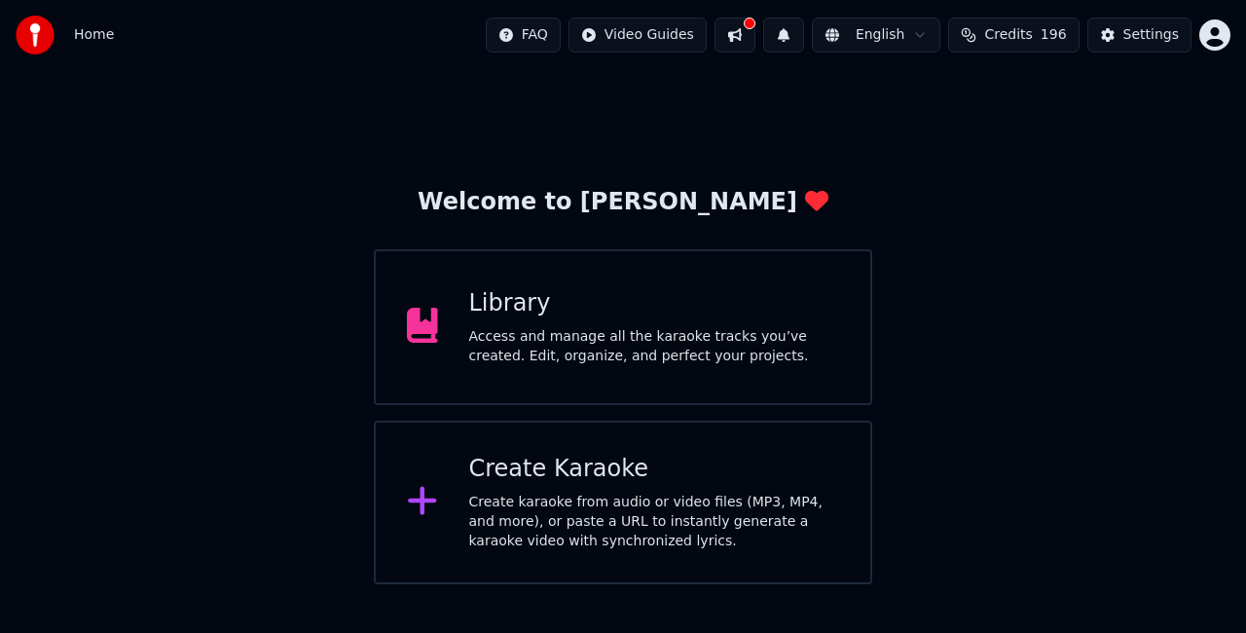
click at [587, 471] on div "Create Karaoke" at bounding box center [654, 469] width 371 height 31
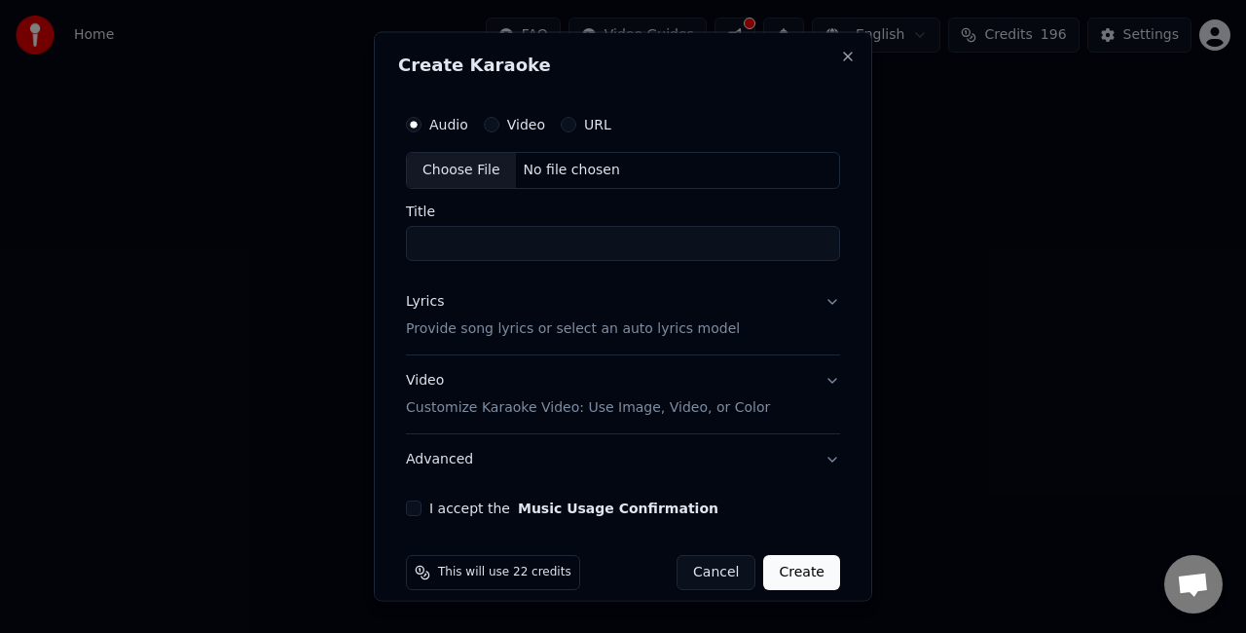
click at [452, 168] on div "Choose File" at bounding box center [461, 170] width 109 height 35
type input "**********"
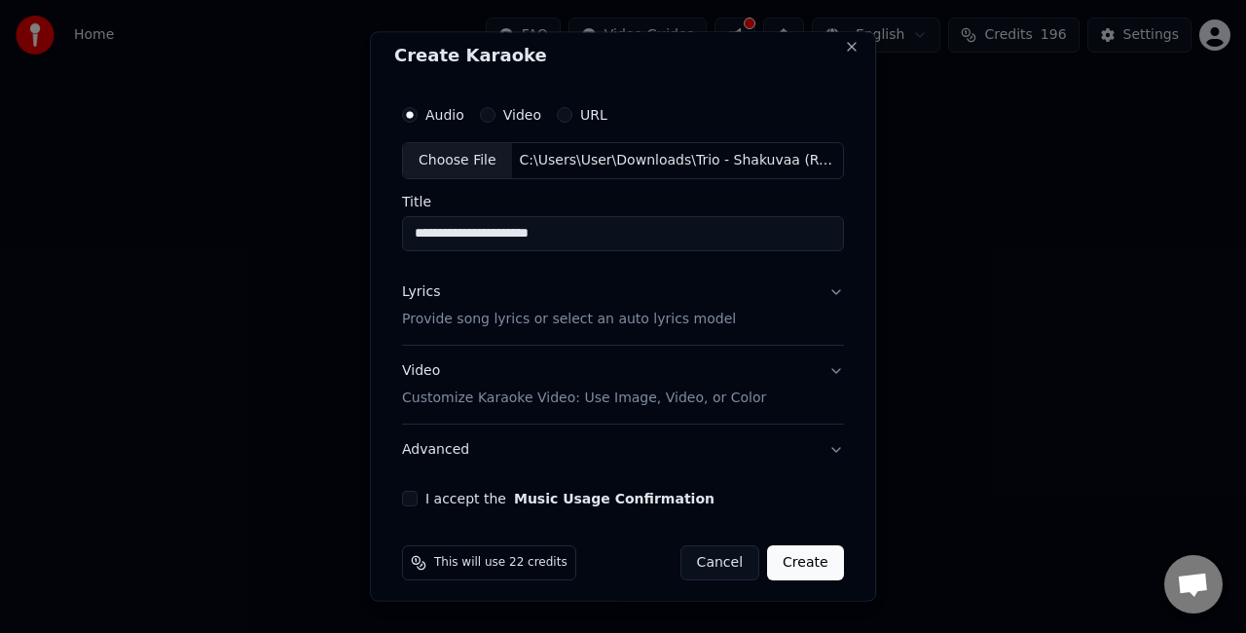
scroll to position [18, 0]
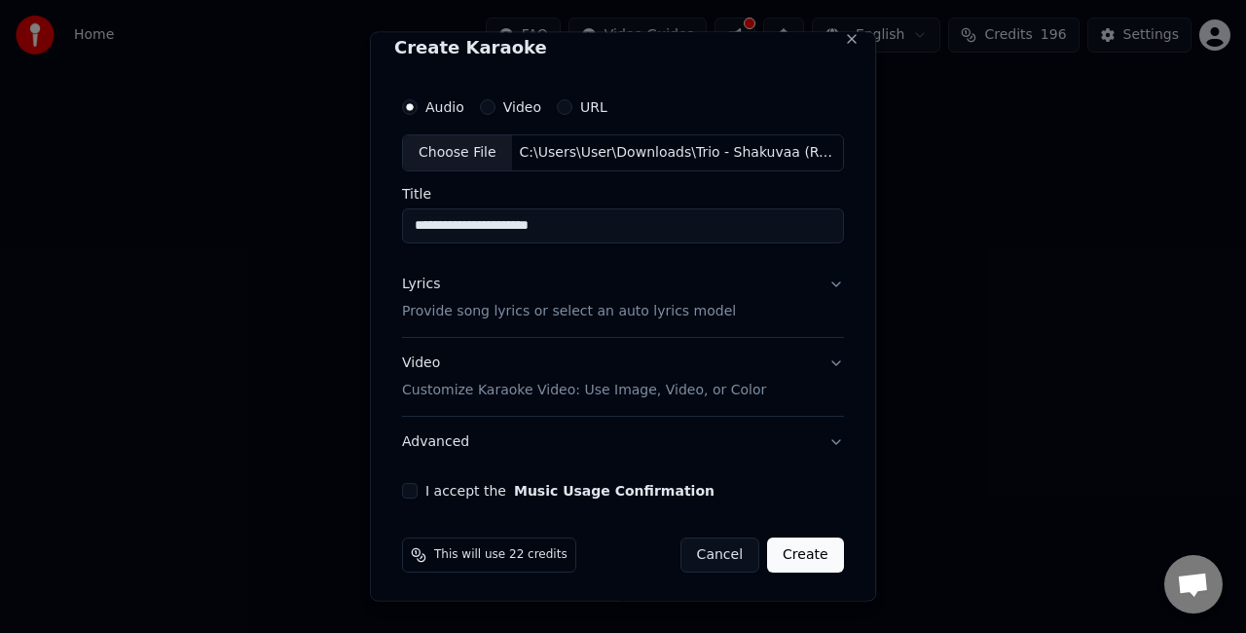
click at [779, 280] on button "Lyrics Provide song lyrics or select an auto lyrics model" at bounding box center [623, 297] width 442 height 78
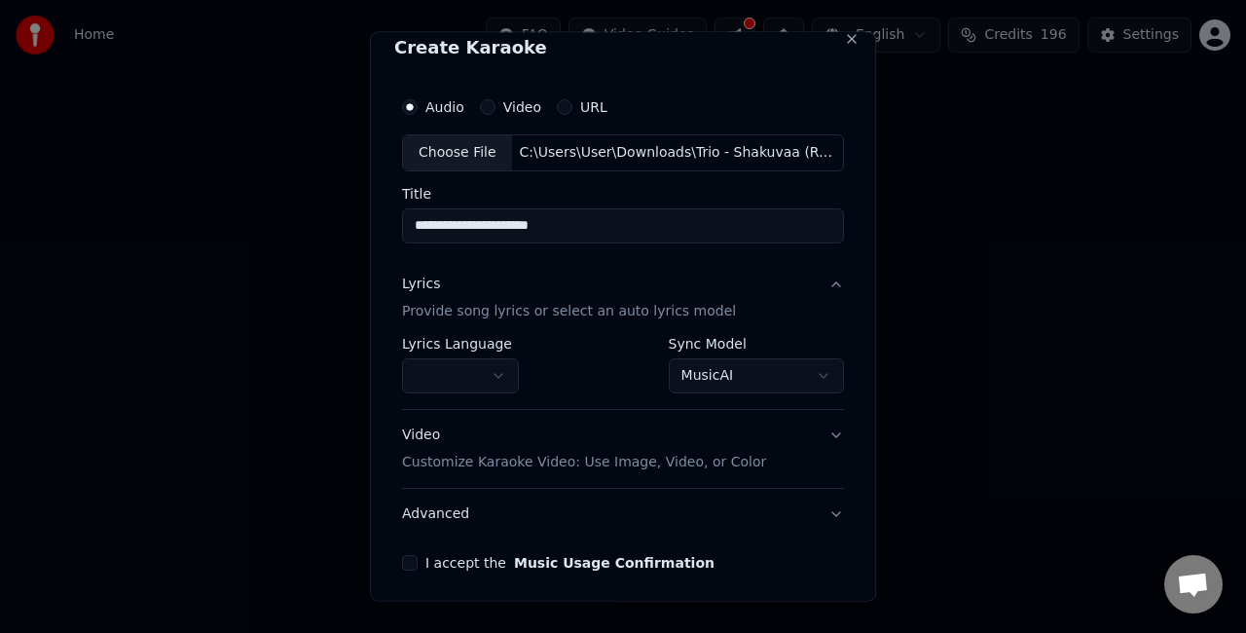
click at [703, 357] on body "**********" at bounding box center [623, 292] width 1246 height 584
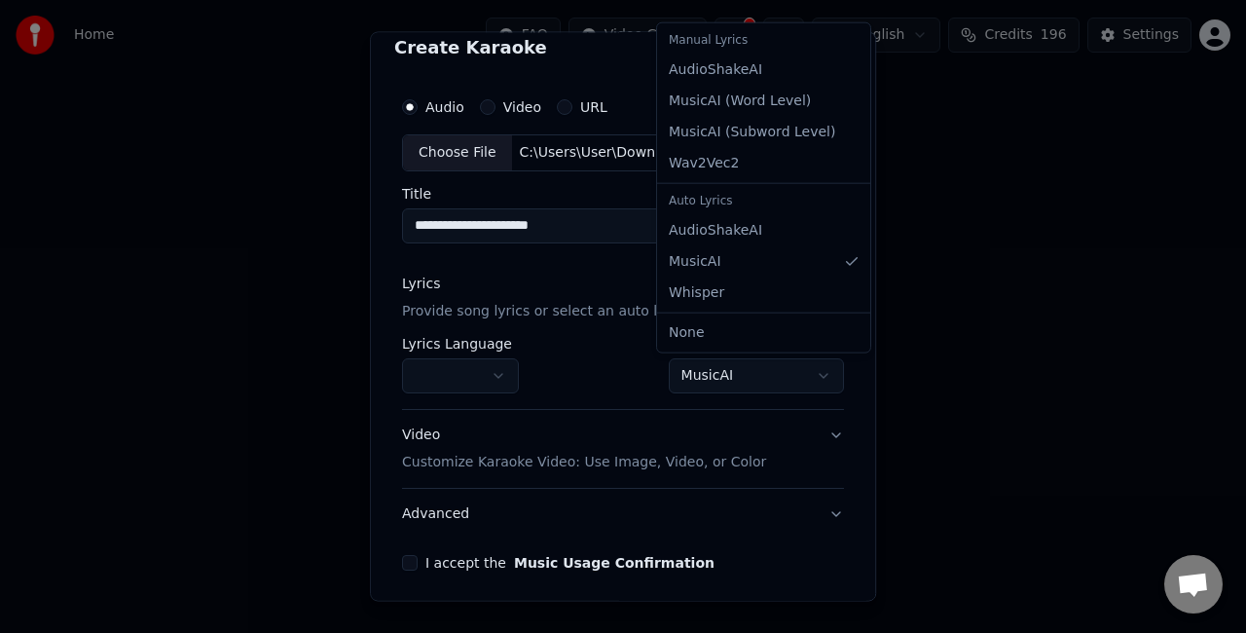
select select "**********"
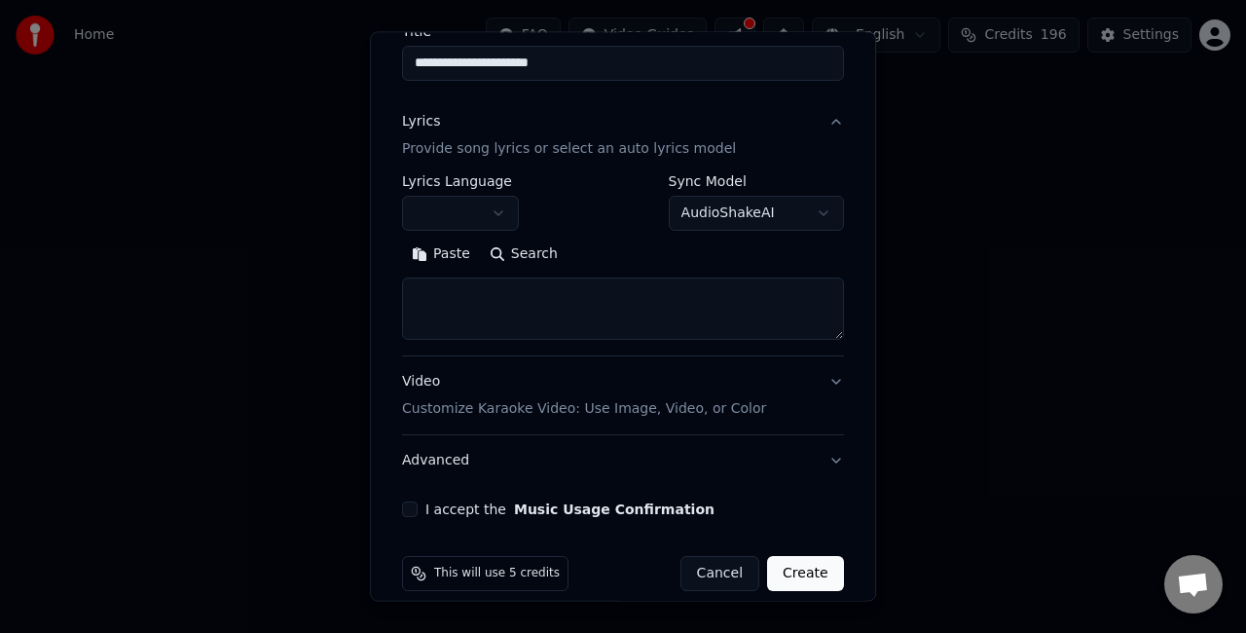
scroll to position [199, 0]
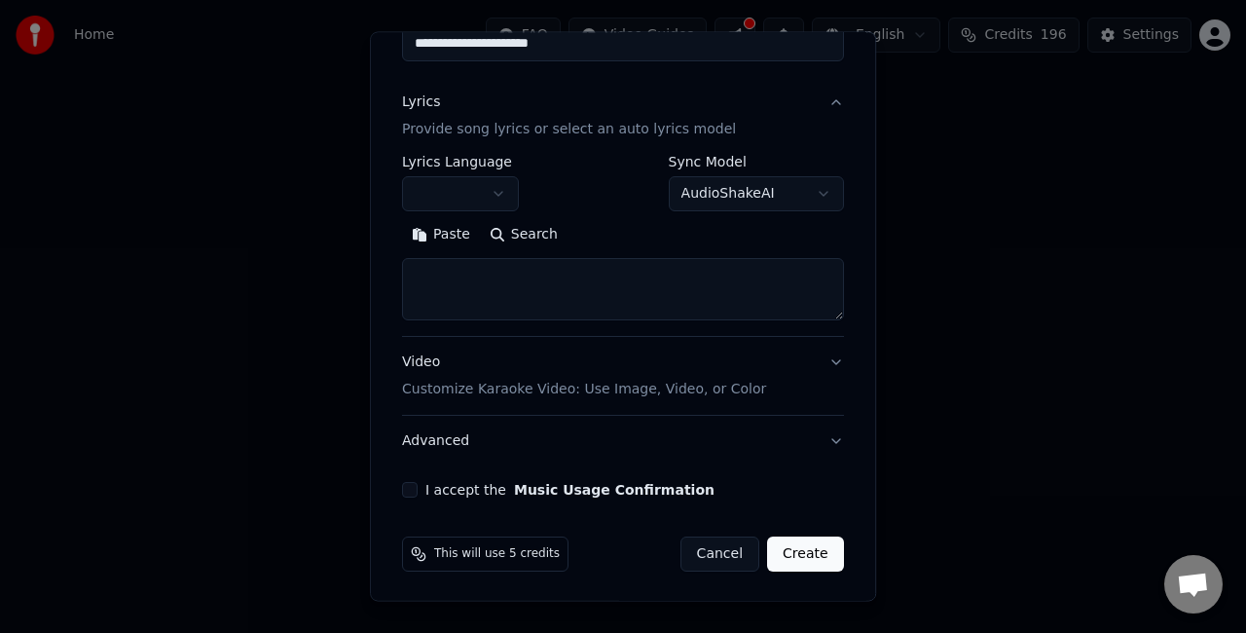
click at [473, 265] on textarea at bounding box center [623, 289] width 442 height 62
click at [448, 235] on button "Paste" at bounding box center [441, 234] width 78 height 31
click at [805, 362] on button "Video Customize Karaoke Video: Use Image, Video, or Color" at bounding box center [623, 376] width 442 height 78
type textarea "**********"
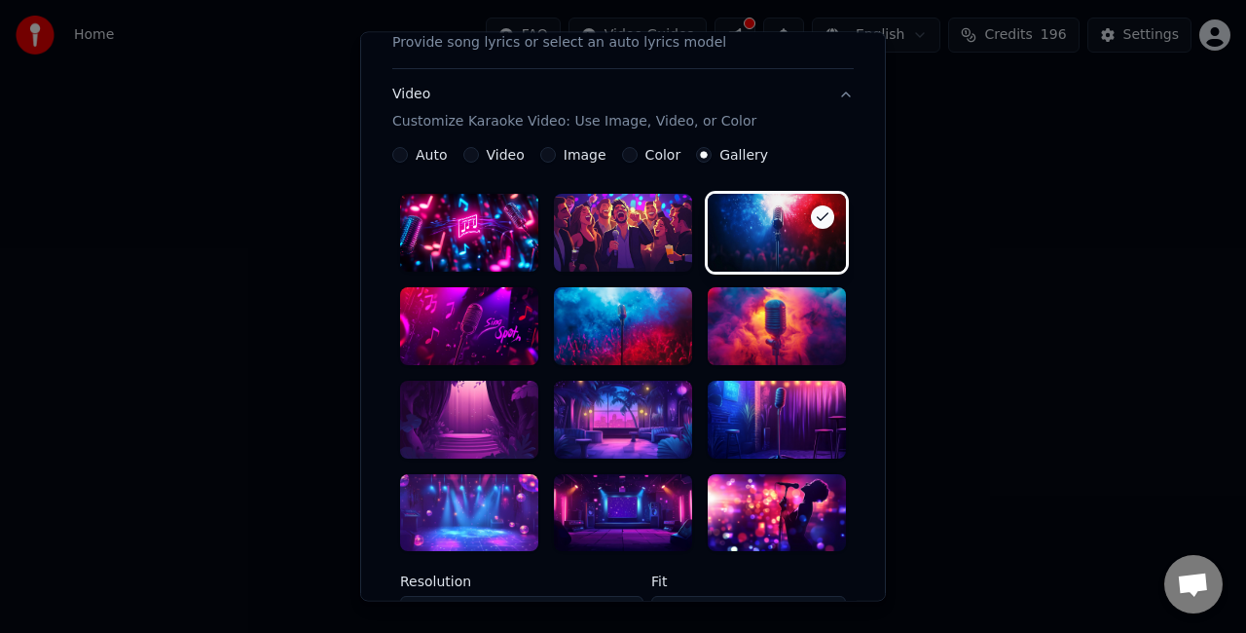
scroll to position [393, 0]
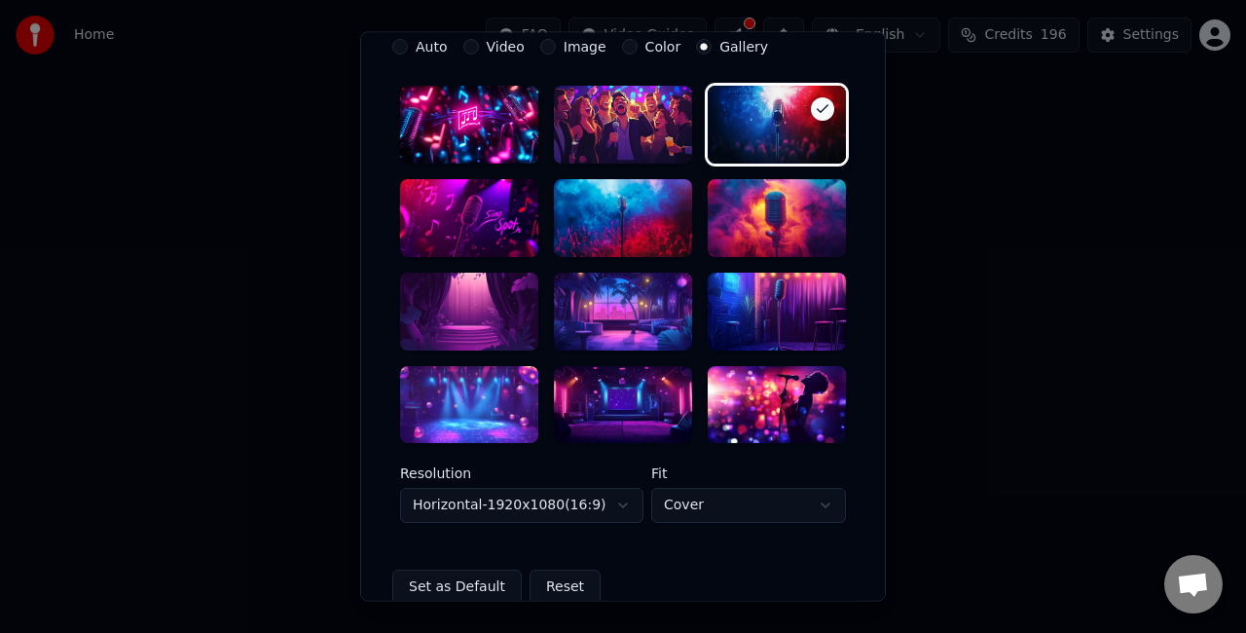
click at [486, 389] on div at bounding box center [469, 405] width 138 height 78
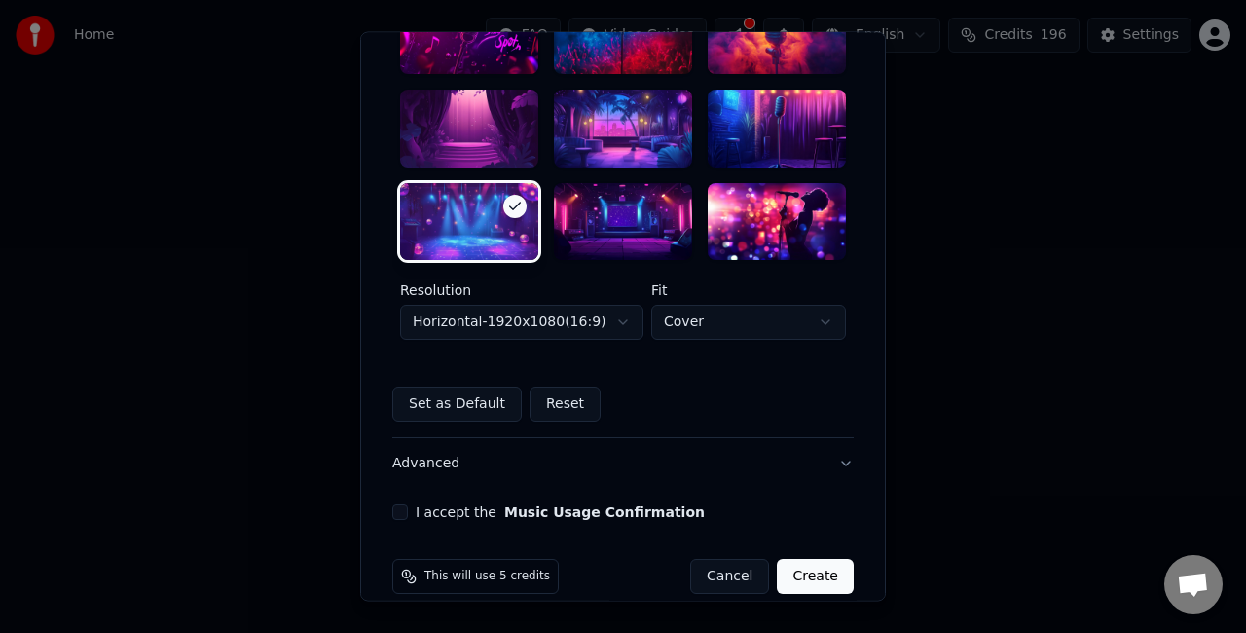
scroll to position [588, 0]
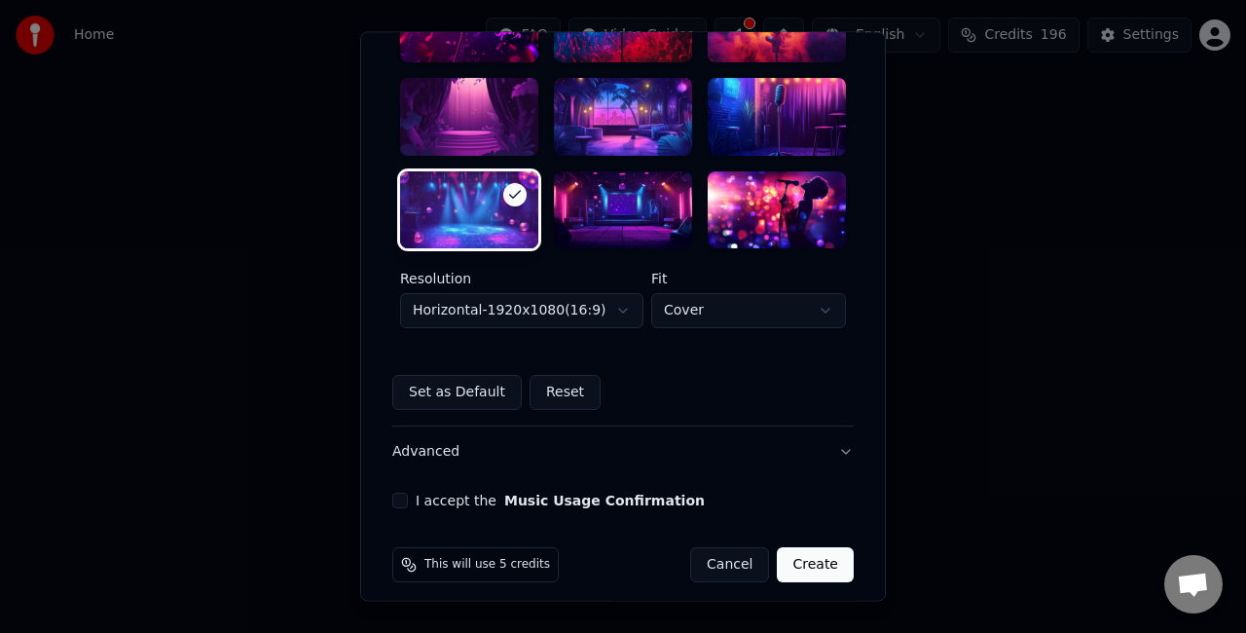
click at [682, 312] on body "**********" at bounding box center [623, 292] width 1246 height 584
select select "****"
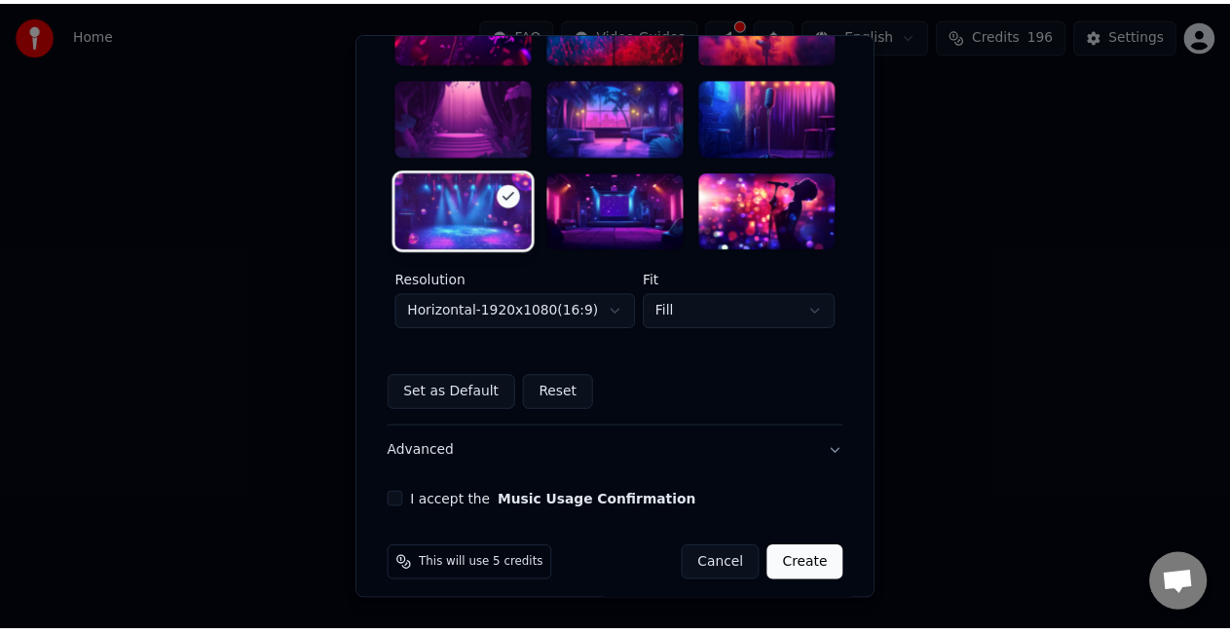
scroll to position [600, 0]
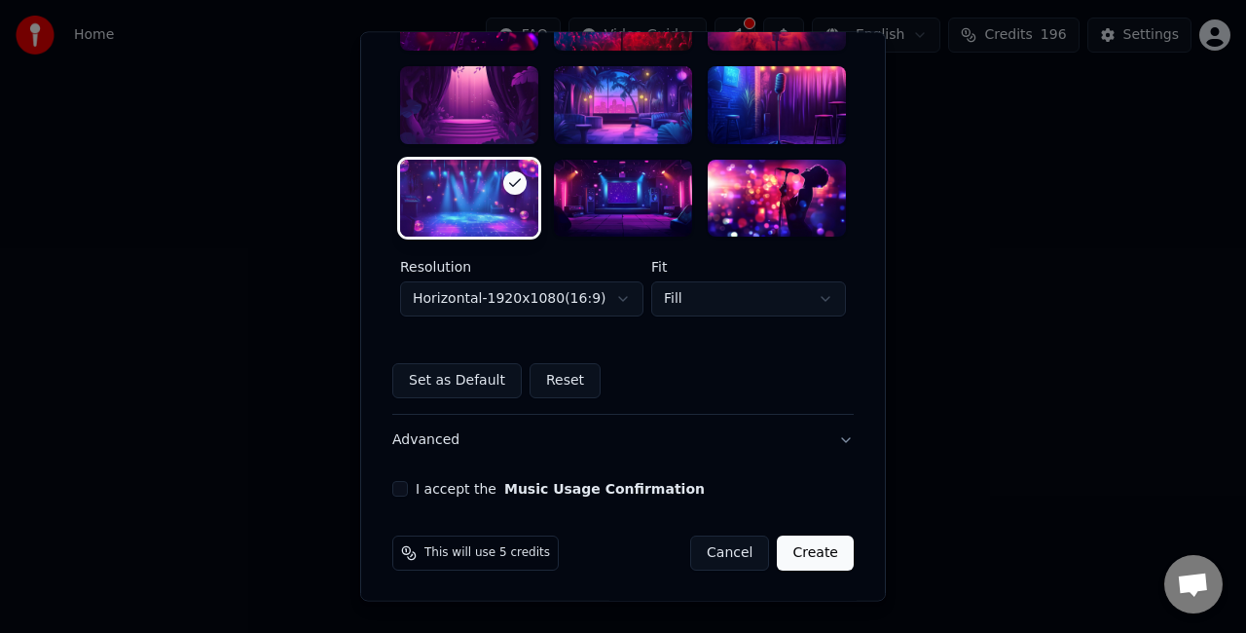
click at [392, 488] on button "I accept the Music Usage Confirmation" at bounding box center [400, 490] width 16 height 16
click at [805, 555] on button "Create" at bounding box center [815, 553] width 77 height 35
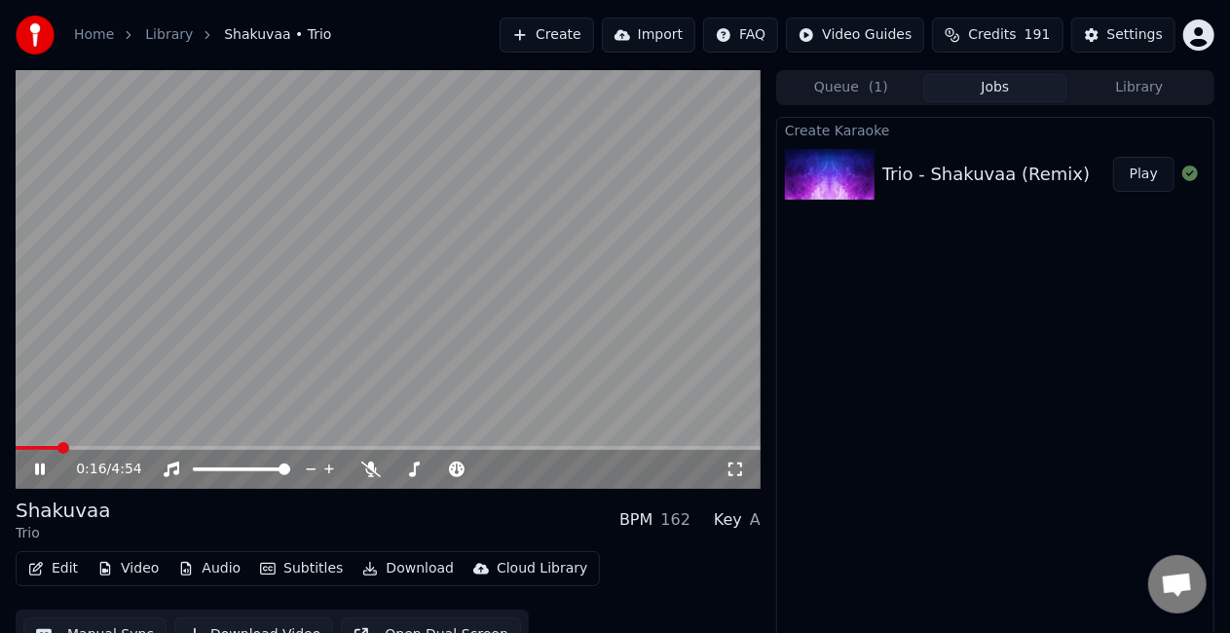
click at [90, 447] on span at bounding box center [388, 448] width 745 height 4
click at [159, 446] on span at bounding box center [388, 448] width 745 height 4
click at [142, 446] on span at bounding box center [79, 448] width 127 height 4
click at [121, 442] on video at bounding box center [388, 279] width 745 height 419
click at [115, 446] on span at bounding box center [81, 448] width 131 height 4
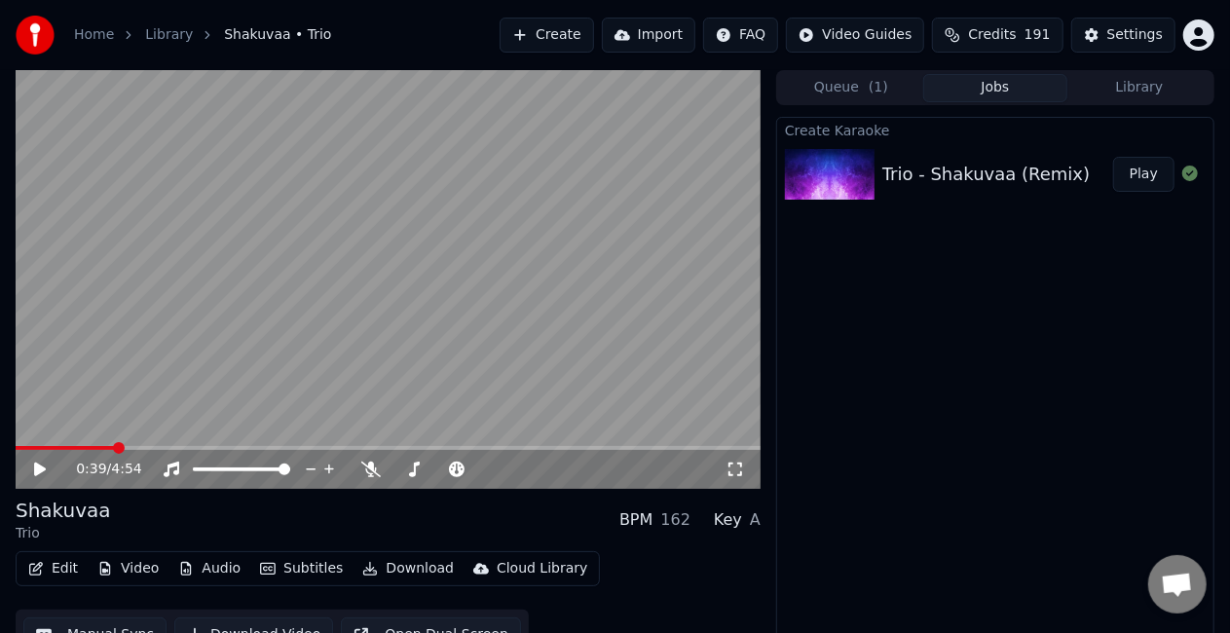
click at [33, 468] on icon at bounding box center [53, 470] width 45 height 16
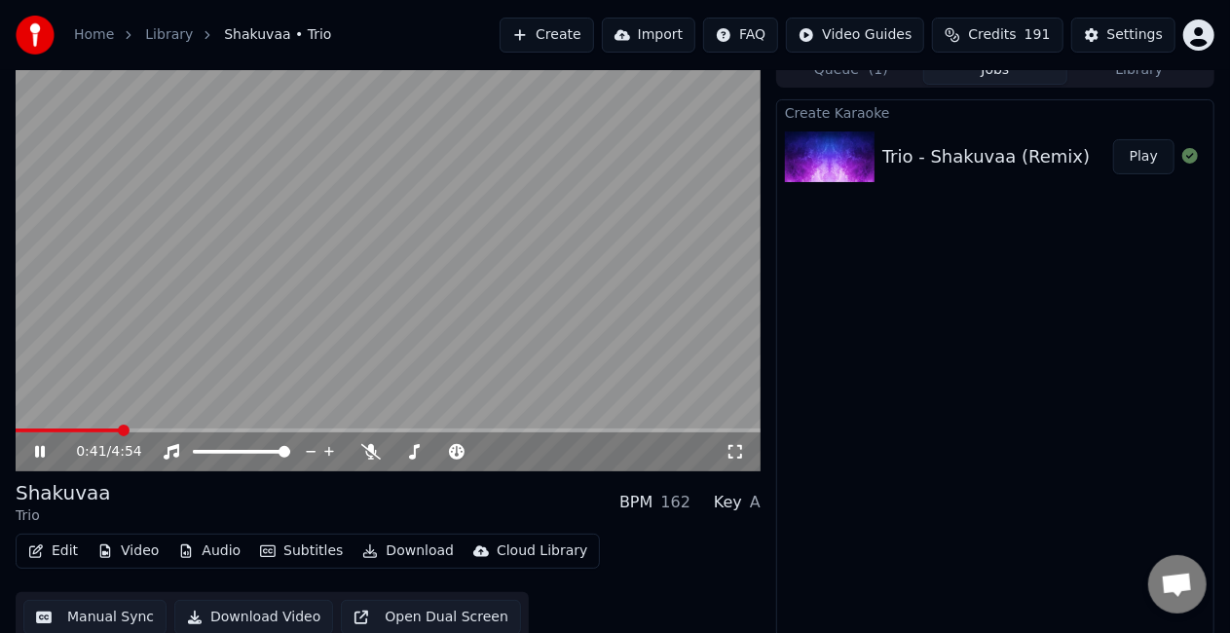
scroll to position [27, 0]
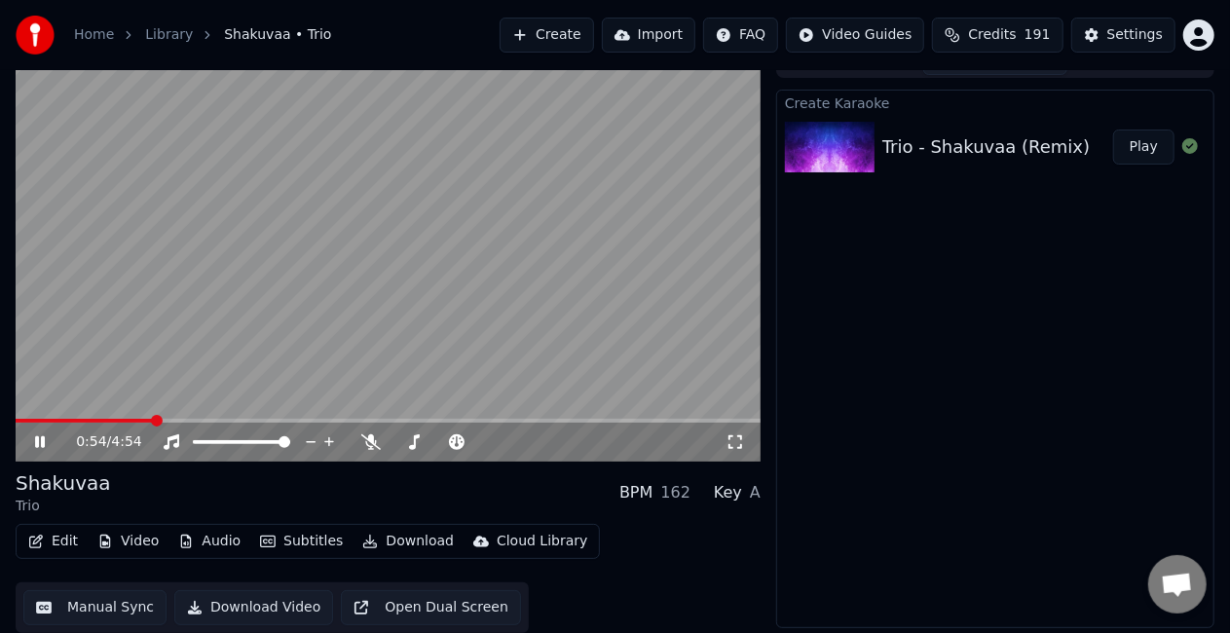
click at [360, 436] on div "0:54 / 4:54" at bounding box center [400, 441] width 649 height 19
click at [367, 438] on icon at bounding box center [370, 442] width 19 height 16
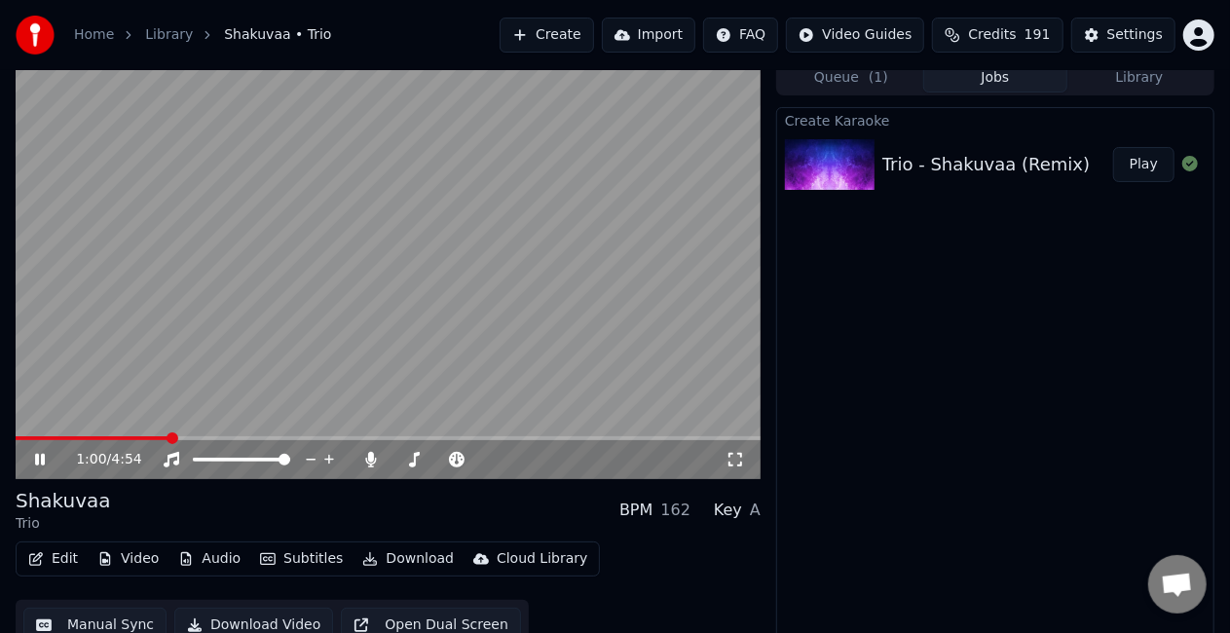
scroll to position [0, 0]
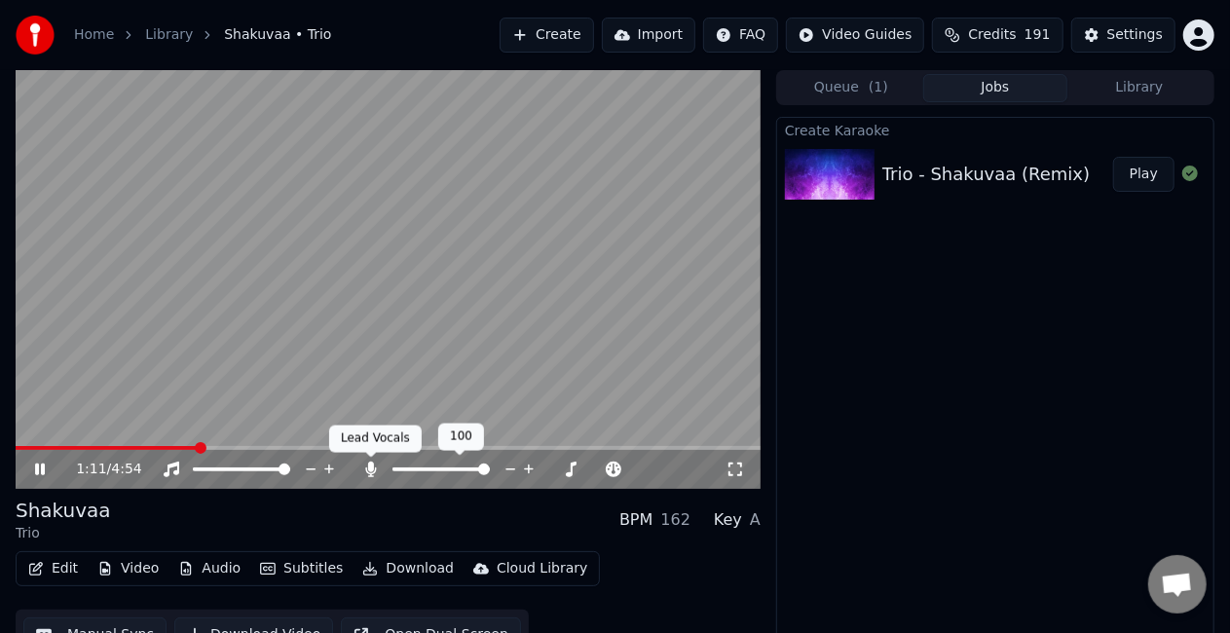
click at [374, 467] on icon at bounding box center [371, 470] width 11 height 16
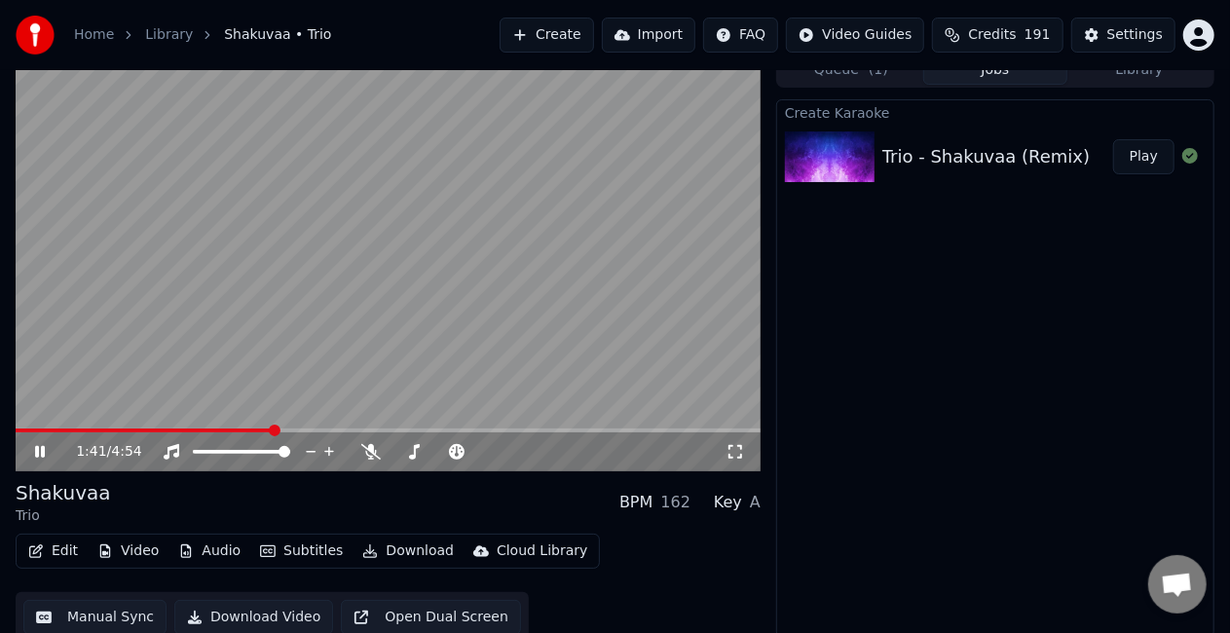
scroll to position [27, 0]
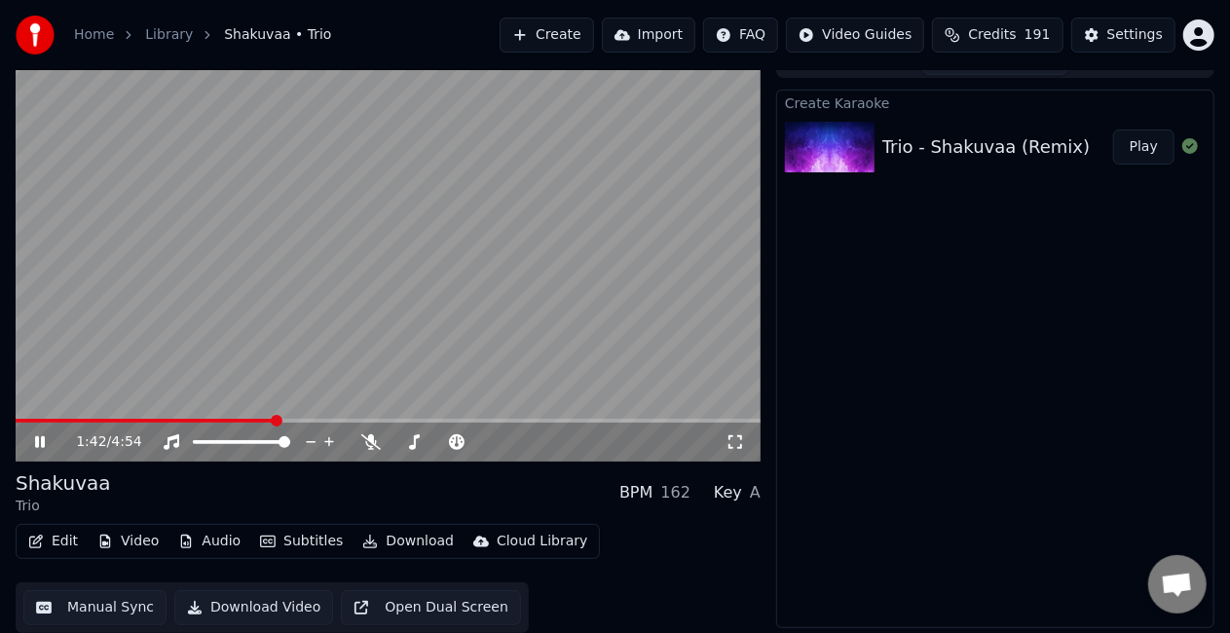
click at [70, 601] on button "Manual Sync" at bounding box center [94, 607] width 143 height 35
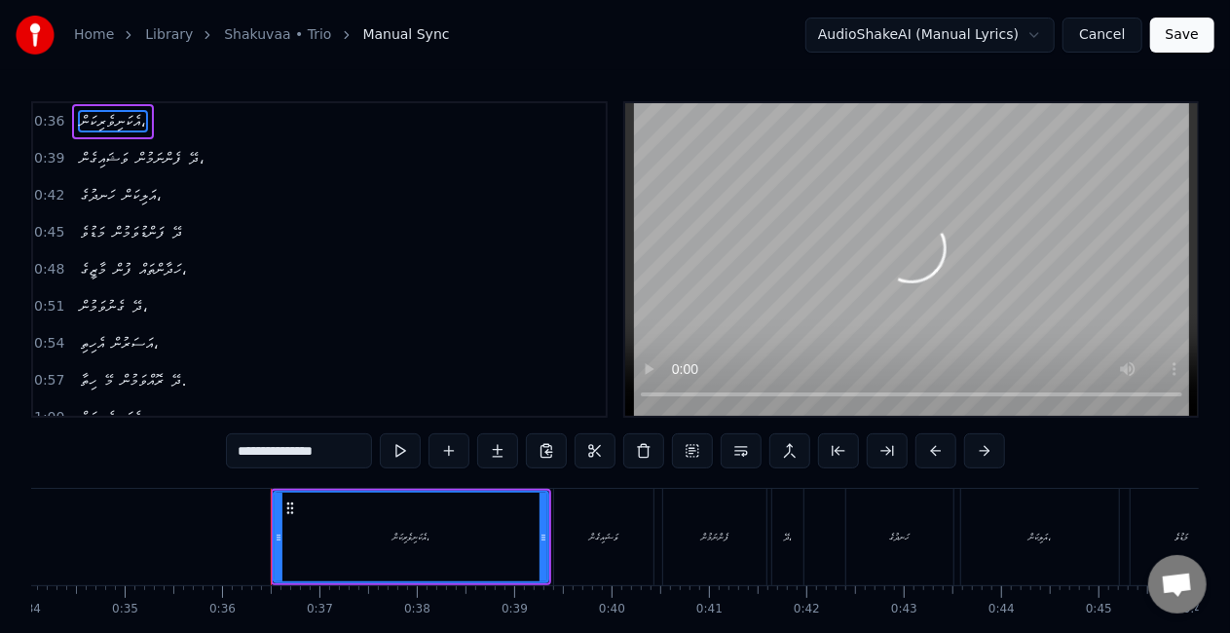
scroll to position [0, 3457]
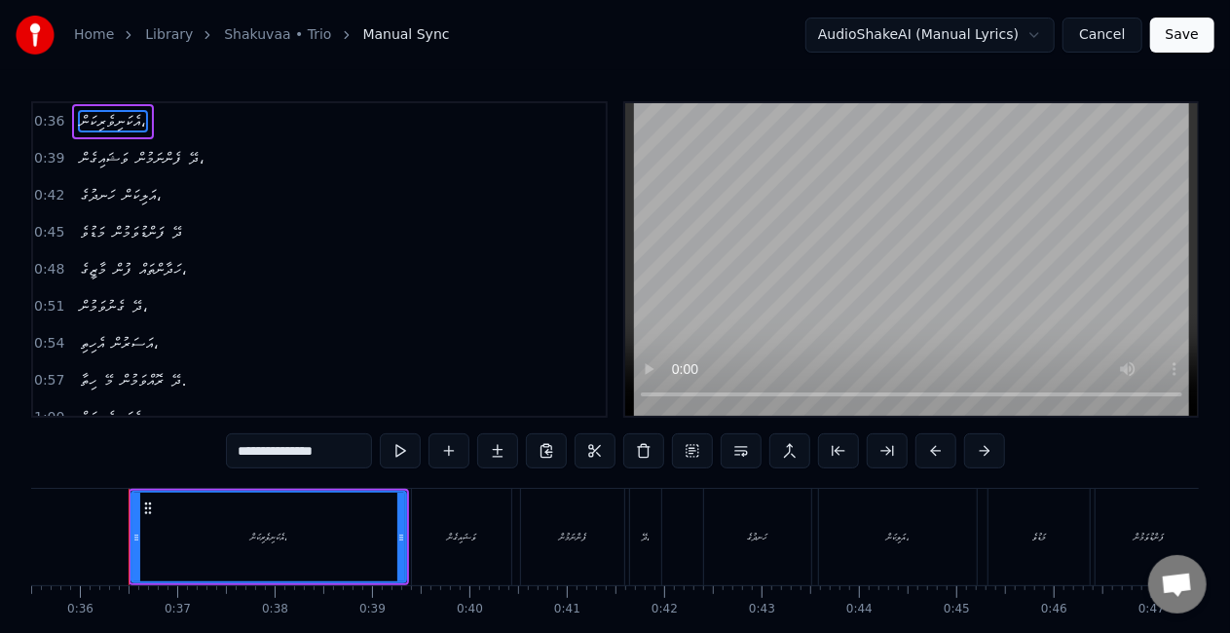
click at [137, 127] on span "އެކަނިވެރިކަން،" at bounding box center [112, 121] width 69 height 22
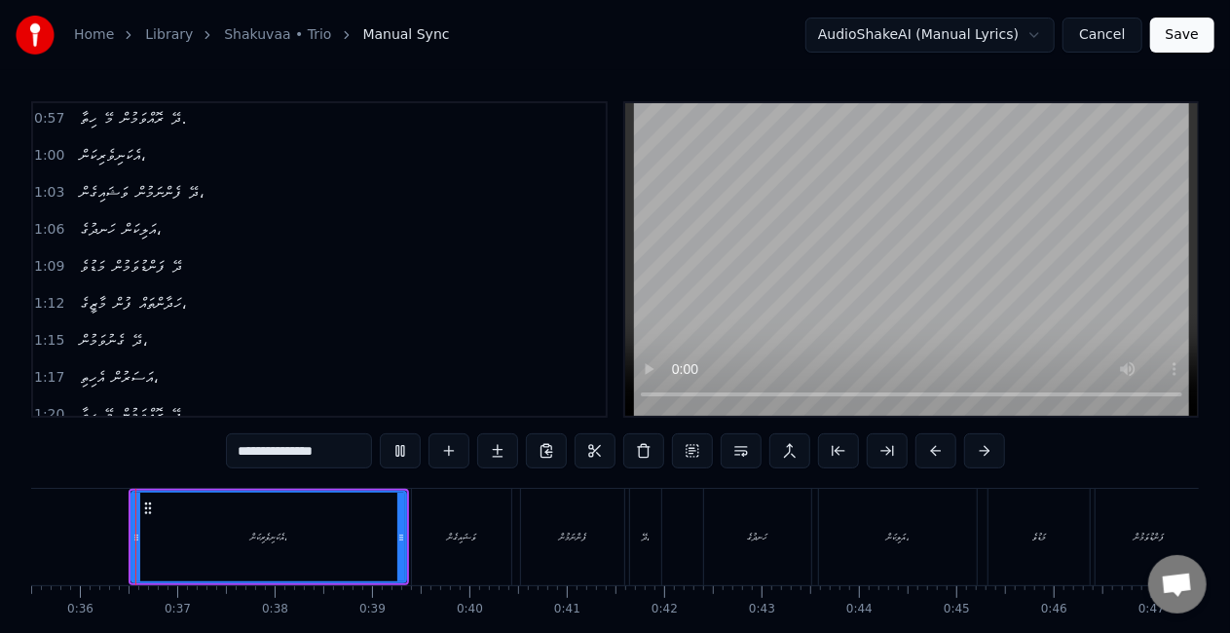
scroll to position [273, 0]
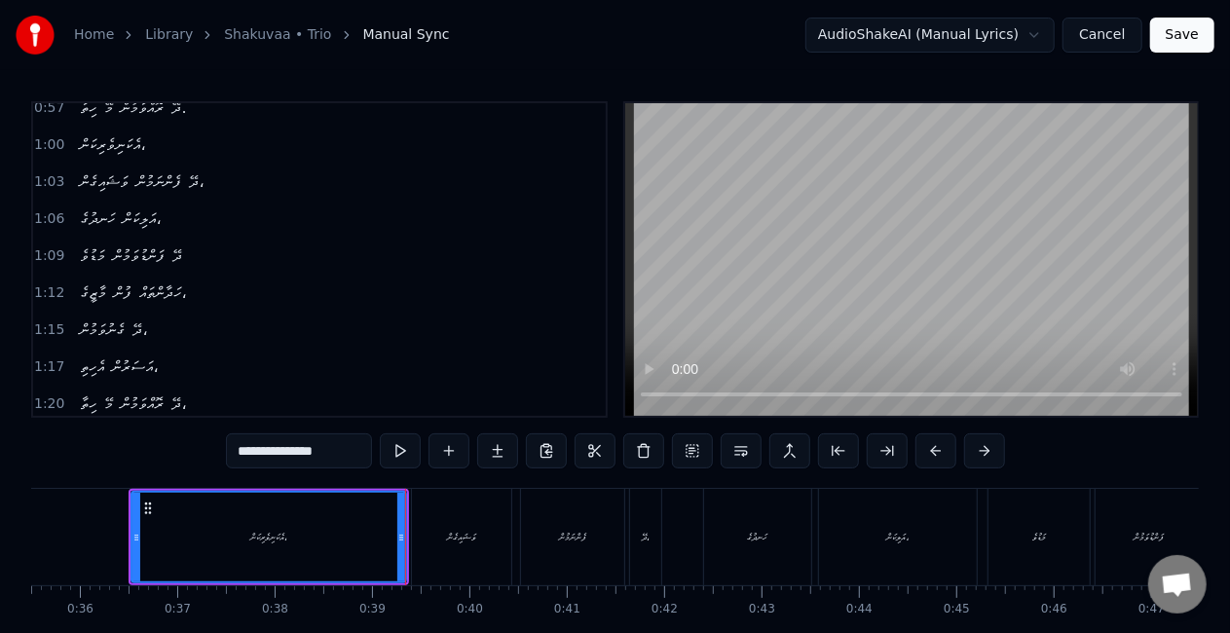
click at [398, 453] on button at bounding box center [400, 450] width 41 height 35
click at [398, 448] on button at bounding box center [400, 450] width 41 height 35
drag, startPoint x: 136, startPoint y: 536, endPoint x: 153, endPoint y: 540, distance: 17.3
click at [153, 540] on icon at bounding box center [153, 538] width 8 height 16
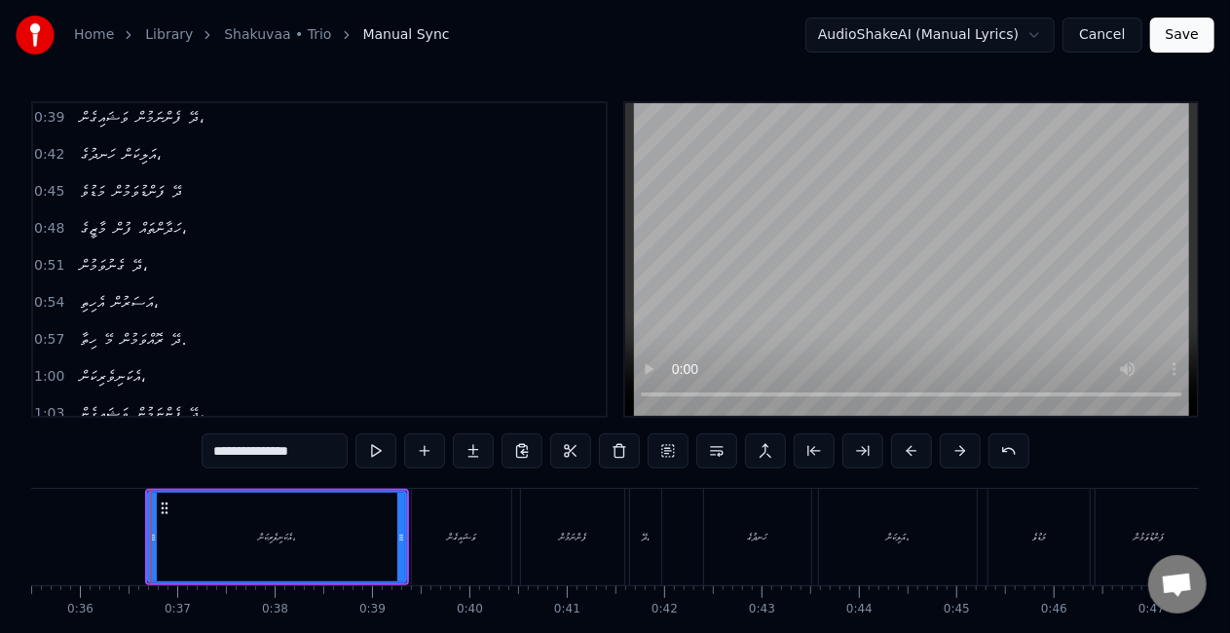
scroll to position [0, 0]
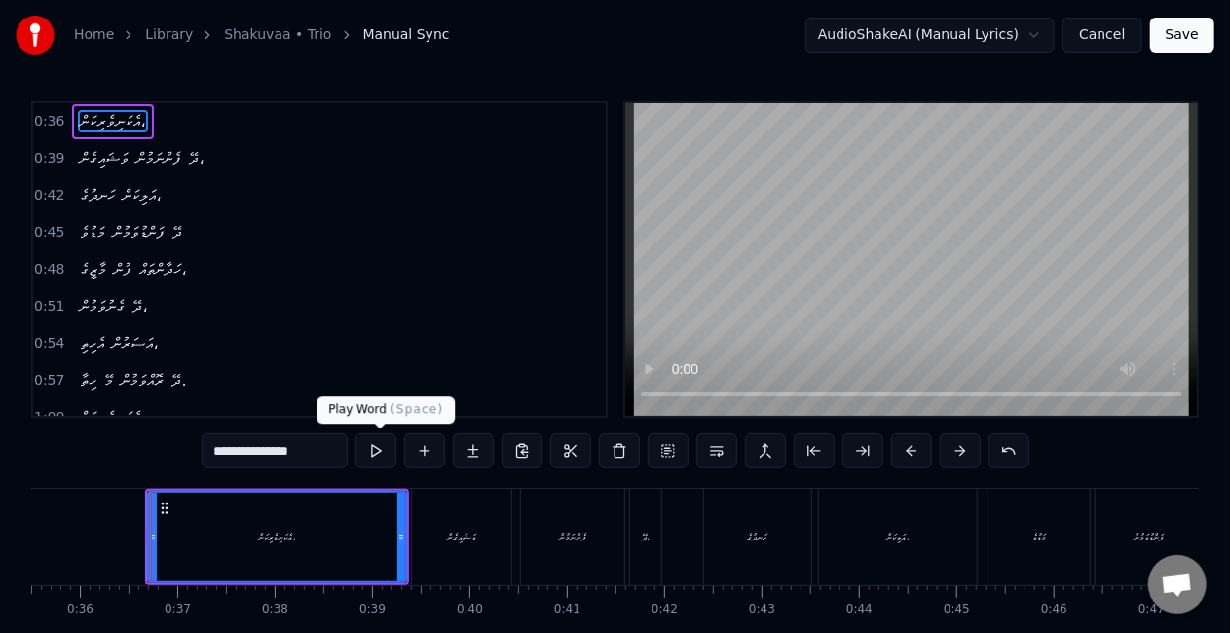
click at [373, 452] on button at bounding box center [375, 450] width 41 height 35
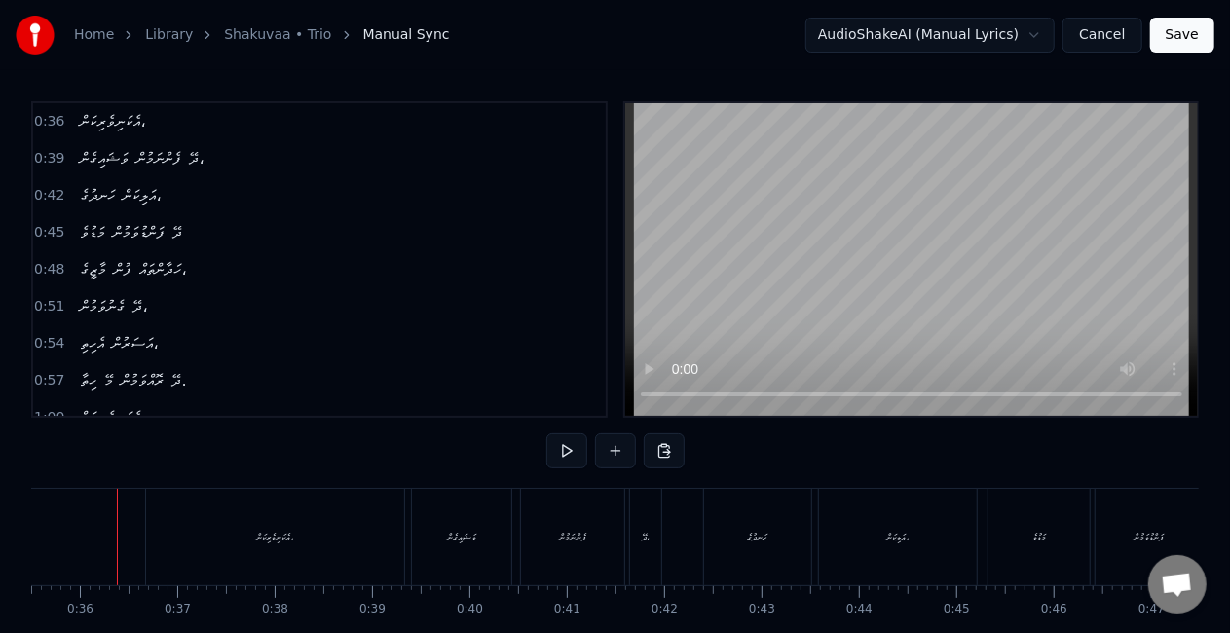
scroll to position [0, 3445]
click at [159, 530] on div "އެކަނިވެރިކަން،" at bounding box center [287, 537] width 258 height 96
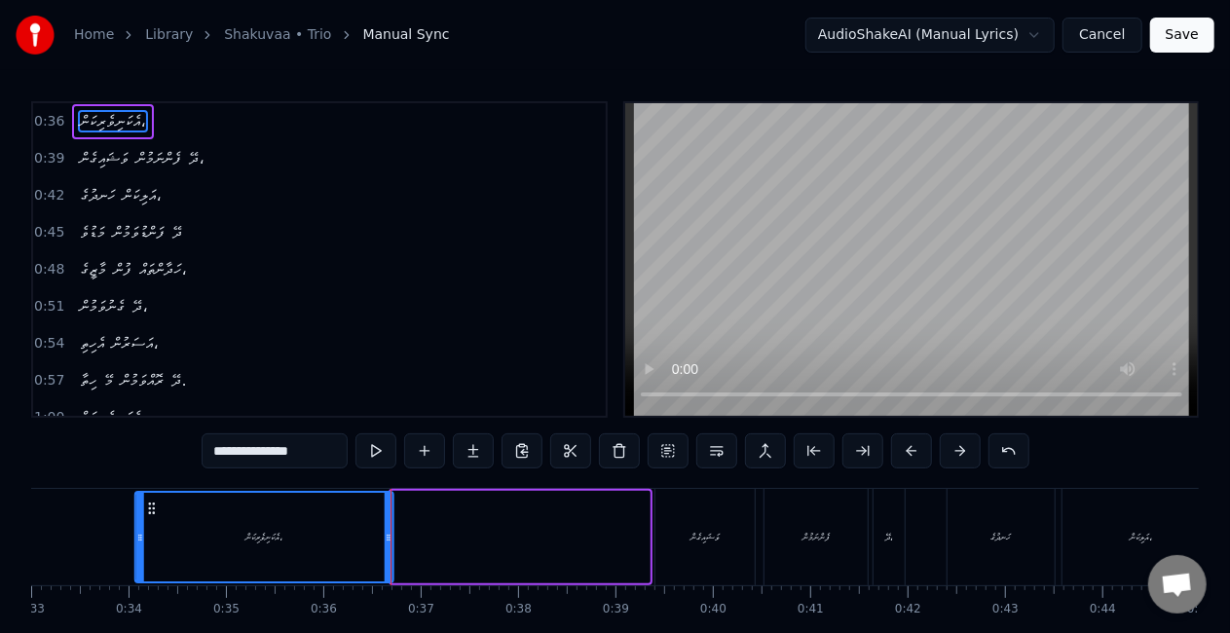
scroll to position [0, 3141]
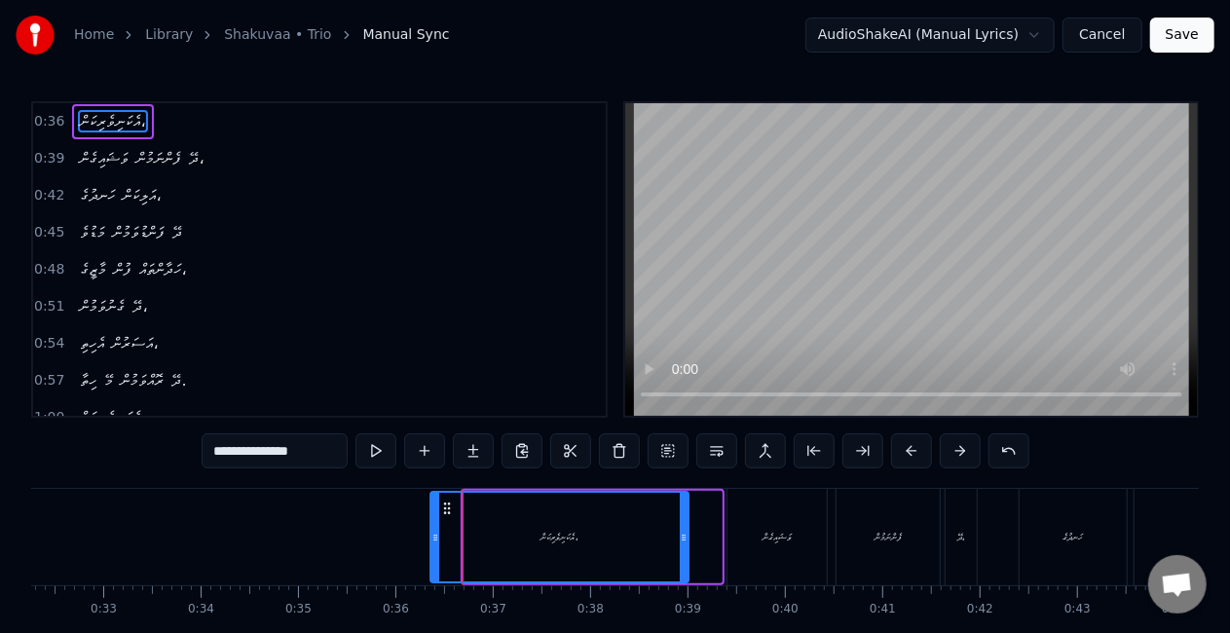
drag, startPoint x: 173, startPoint y: 508, endPoint x: 444, endPoint y: 497, distance: 270.9
click at [444, 497] on div "އެކަނިވެރިކަން،" at bounding box center [559, 537] width 256 height 89
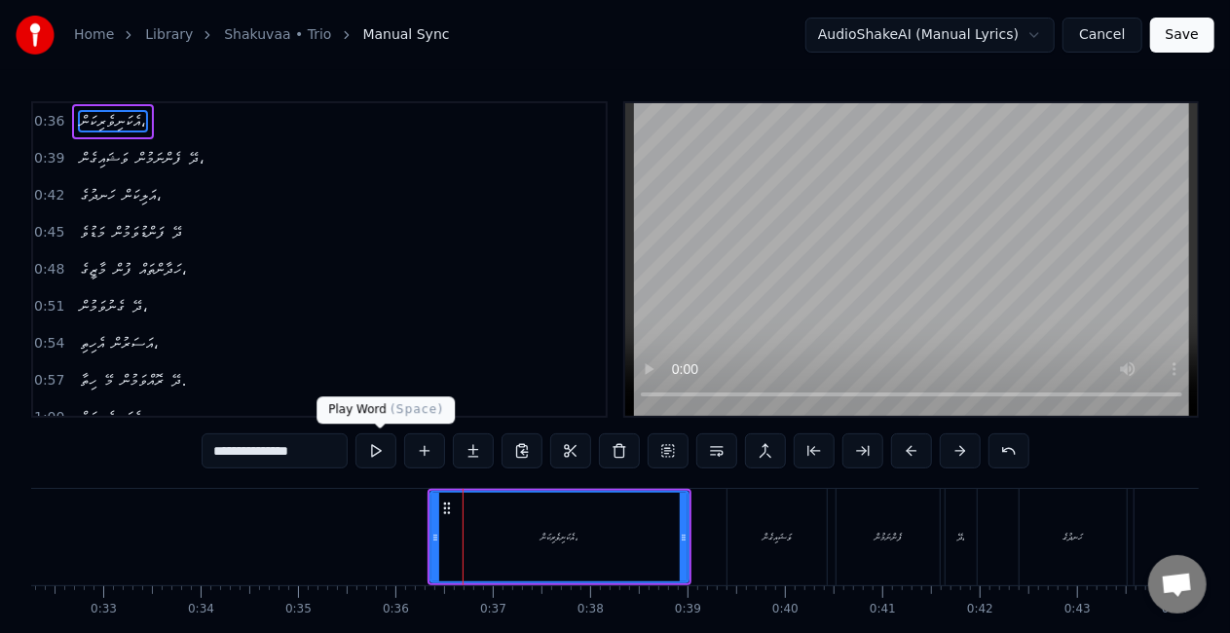
click at [378, 446] on button at bounding box center [375, 450] width 41 height 35
click at [380, 453] on button at bounding box center [375, 450] width 41 height 35
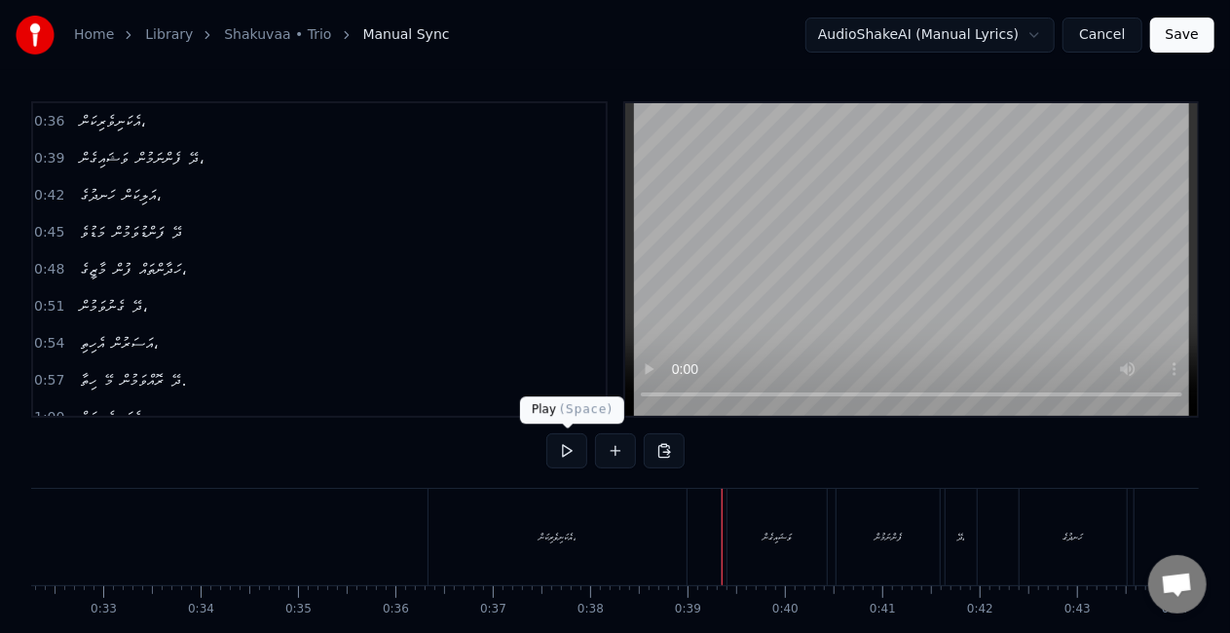
click at [566, 448] on button at bounding box center [566, 450] width 41 height 35
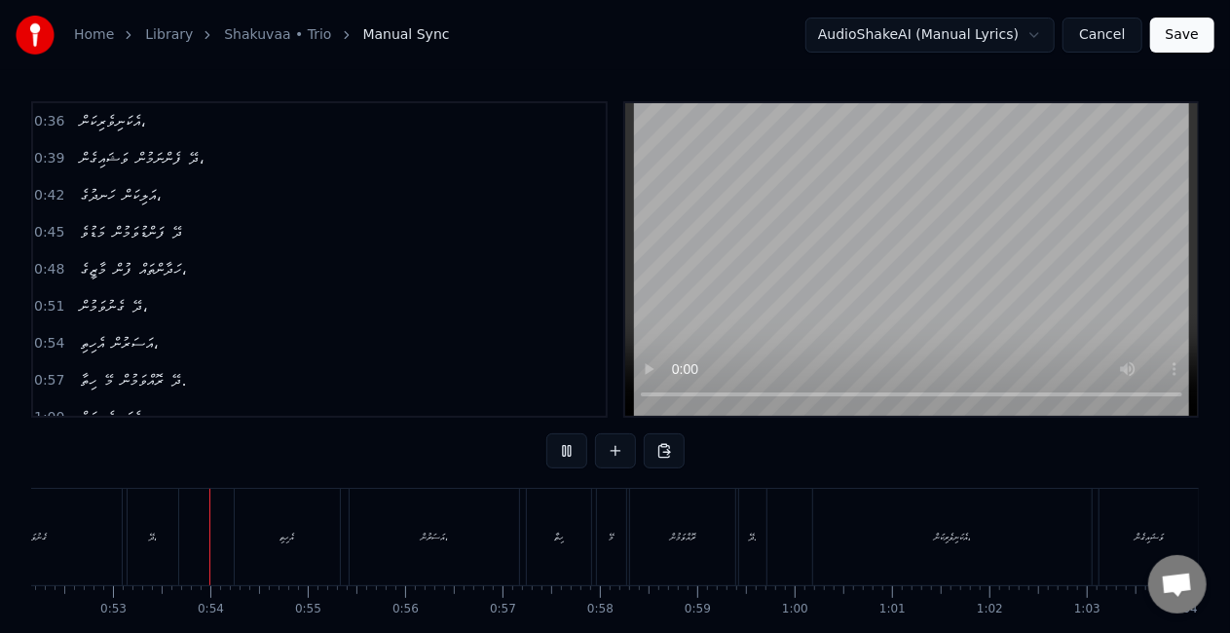
scroll to position [0, 5098]
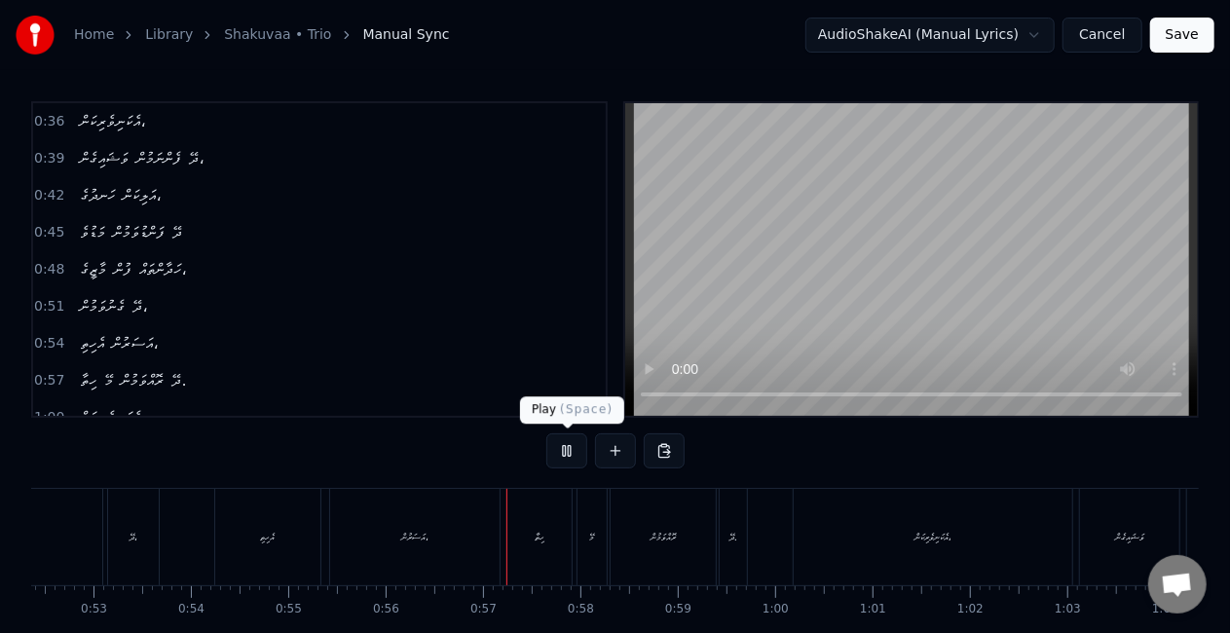
click at [560, 447] on button at bounding box center [566, 450] width 41 height 35
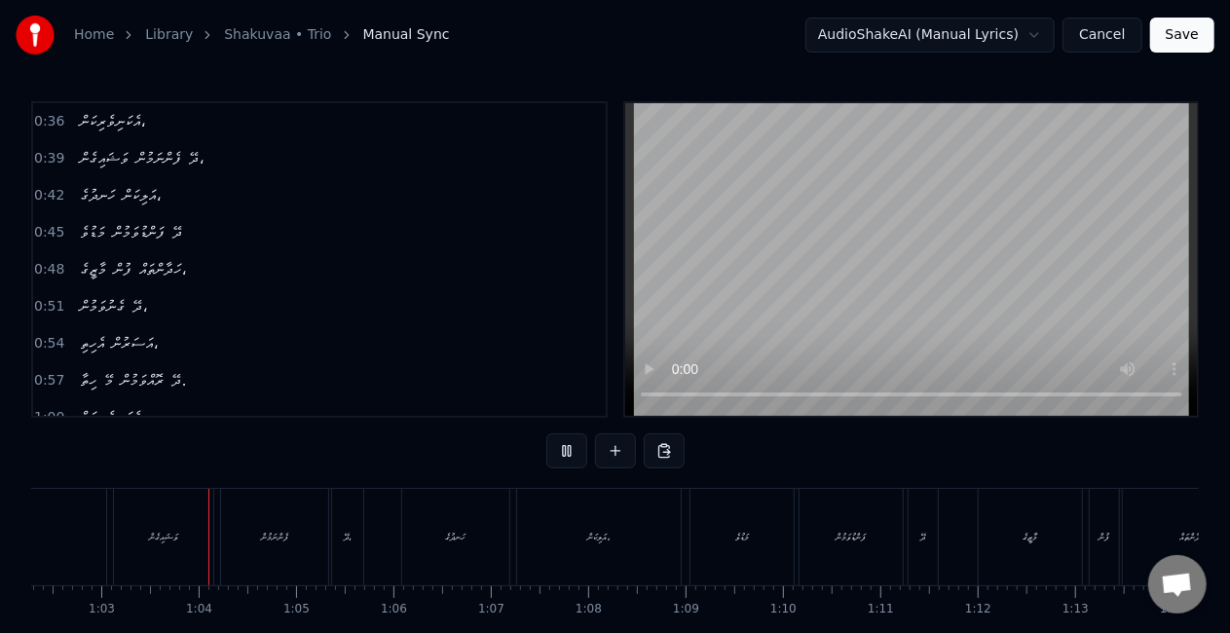
scroll to position [0, 6084]
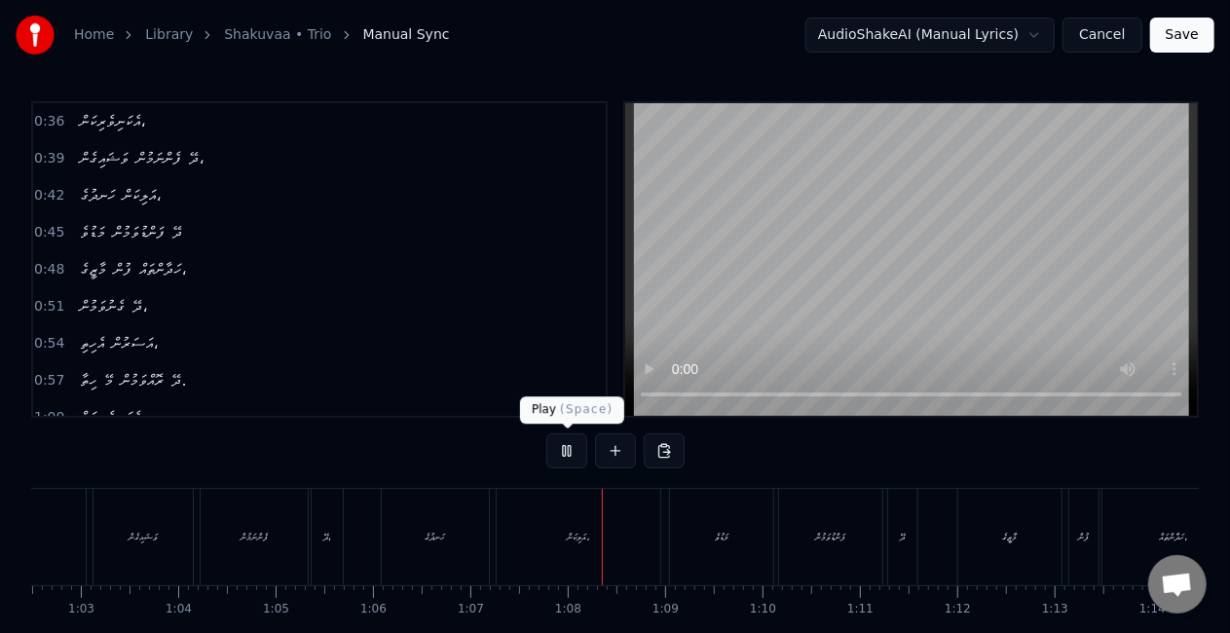
click at [578, 451] on button at bounding box center [566, 450] width 41 height 35
click at [1168, 33] on button "Save" at bounding box center [1182, 35] width 64 height 35
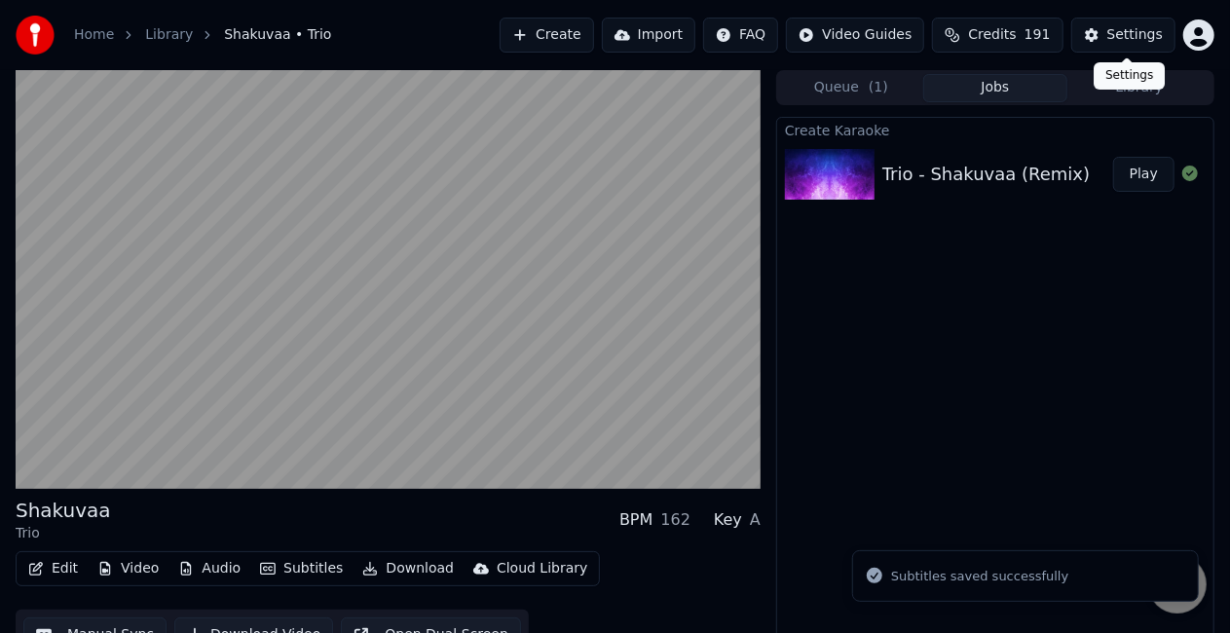
click at [1100, 35] on button "Settings" at bounding box center [1123, 35] width 104 height 35
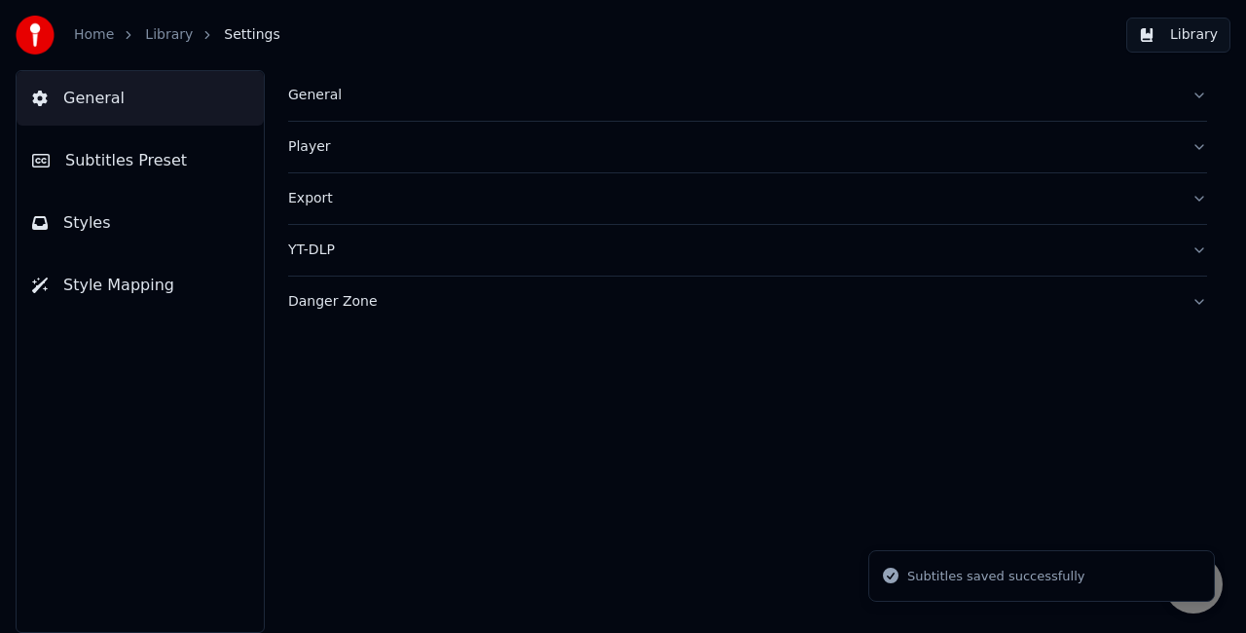
click at [286, 93] on div "General Player Export YT-DLP Danger Zone" at bounding box center [747, 351] width 997 height 563
click at [159, 161] on span "Subtitles Preset" at bounding box center [126, 160] width 122 height 23
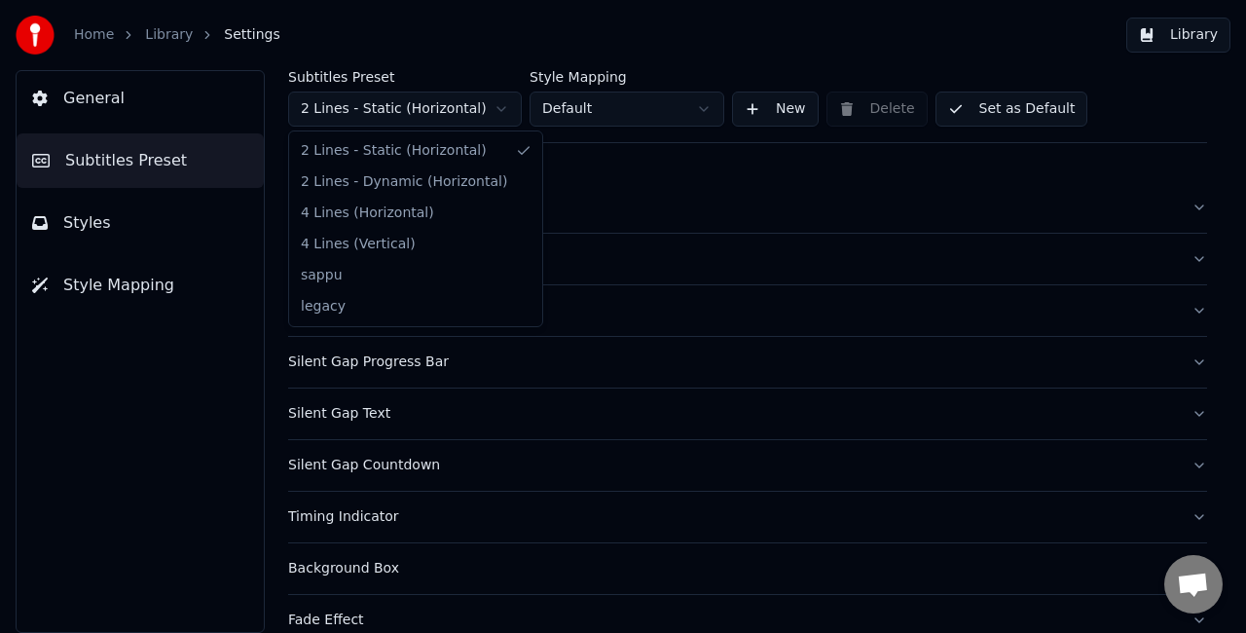
click at [368, 109] on html "Home Library Settings Library General Subtitles Preset Styles Style Mapping Sub…" at bounding box center [623, 316] width 1246 height 633
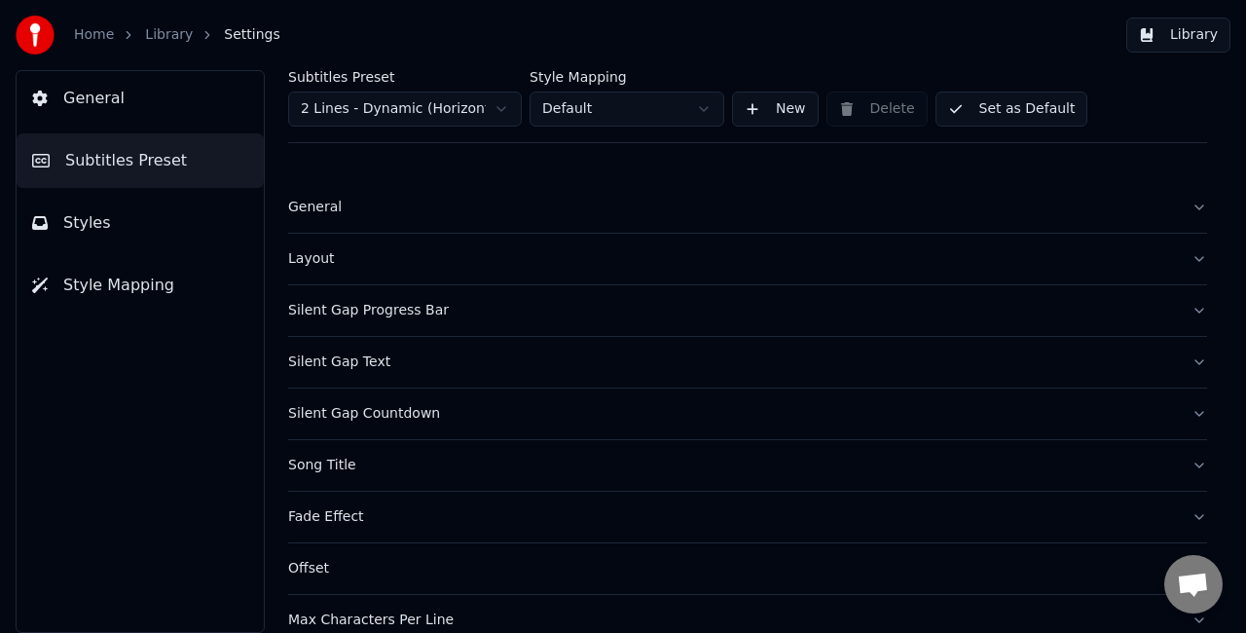
click at [1165, 31] on button "Library" at bounding box center [1179, 35] width 104 height 35
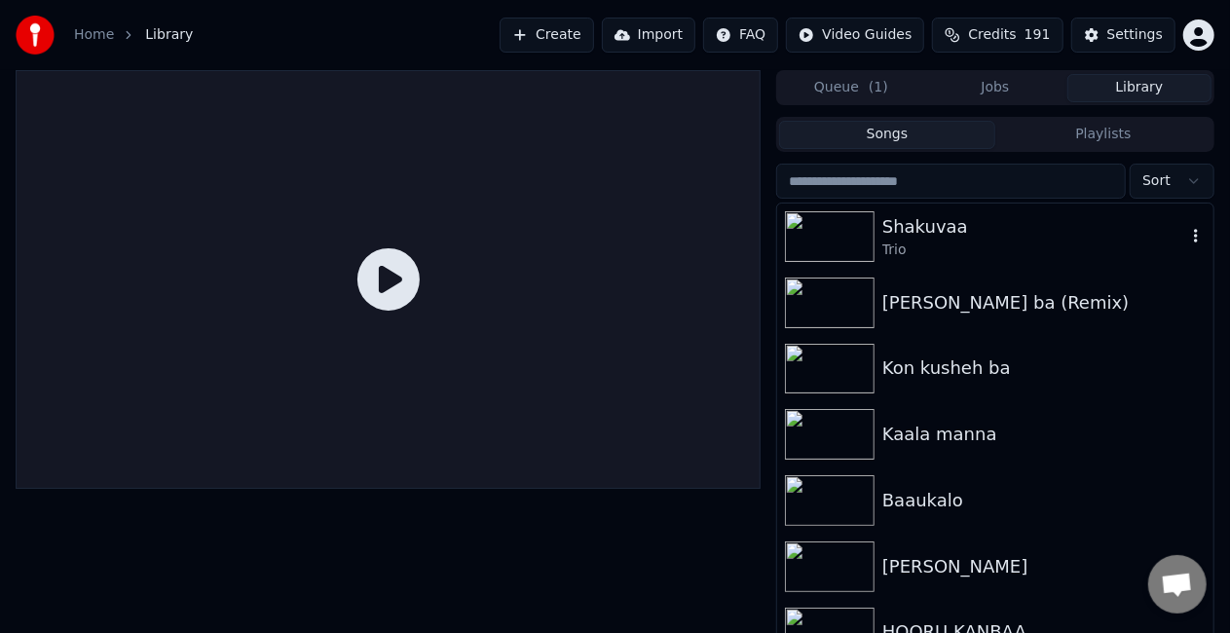
click at [962, 238] on div "Shakuvaa" at bounding box center [1034, 226] width 304 height 27
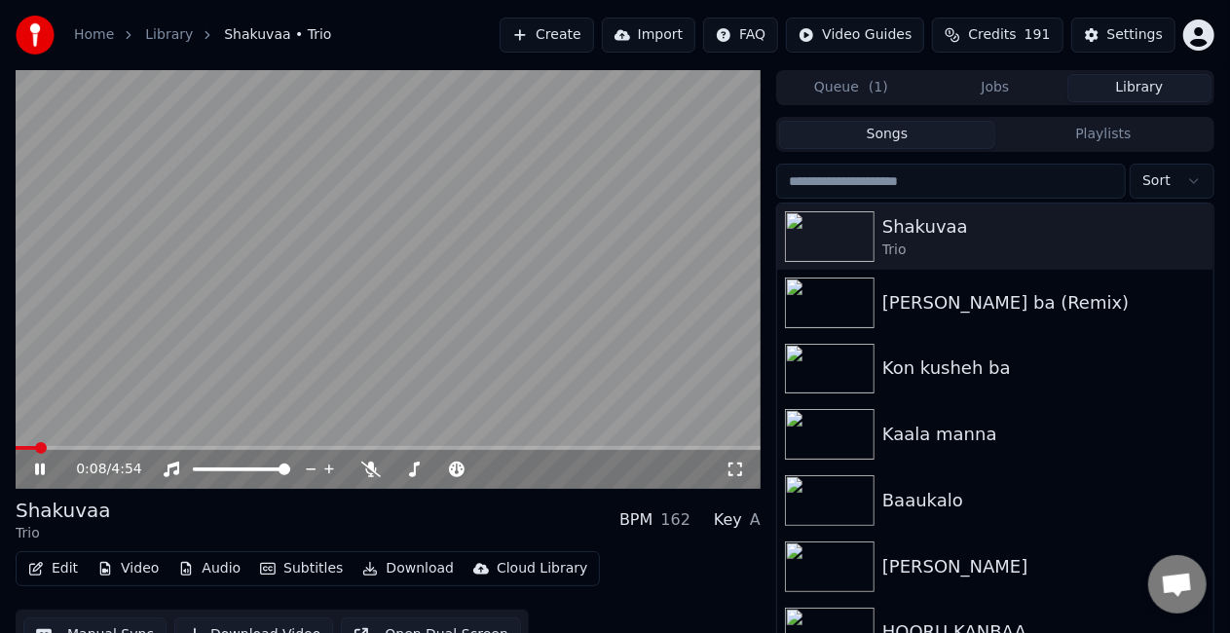
click at [35, 449] on span at bounding box center [388, 448] width 745 height 4
click at [68, 445] on video at bounding box center [388, 279] width 745 height 419
click at [78, 450] on span at bounding box center [388, 448] width 745 height 4
click at [104, 446] on span at bounding box center [388, 448] width 745 height 4
click at [177, 399] on video at bounding box center [388, 279] width 745 height 419
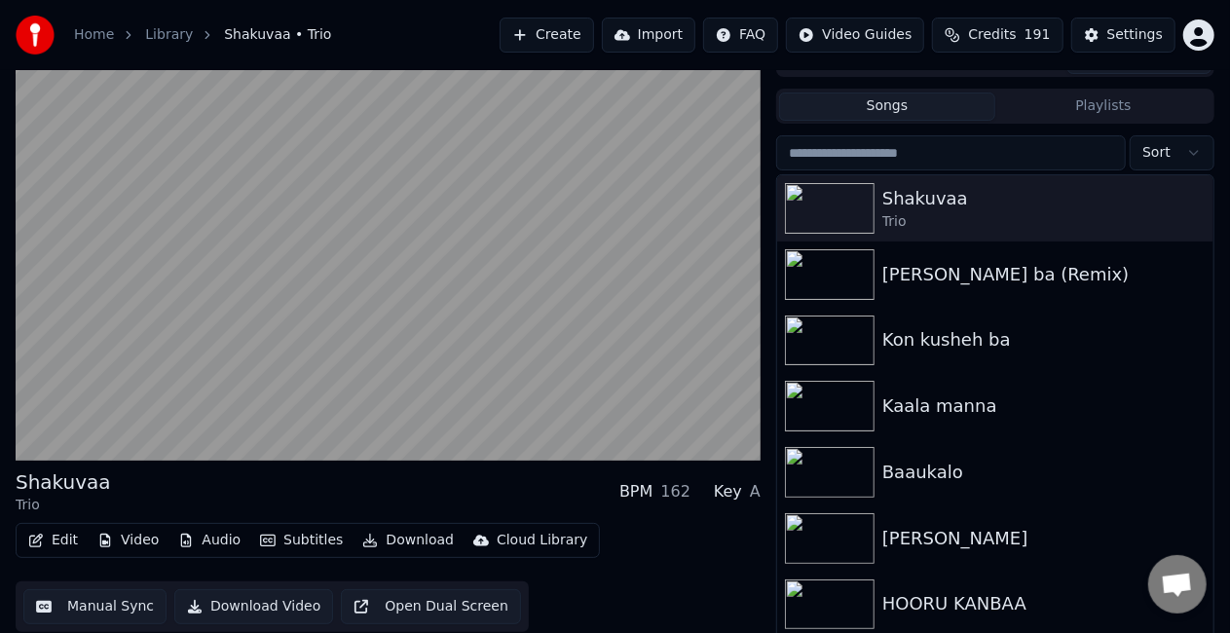
scroll to position [44, 0]
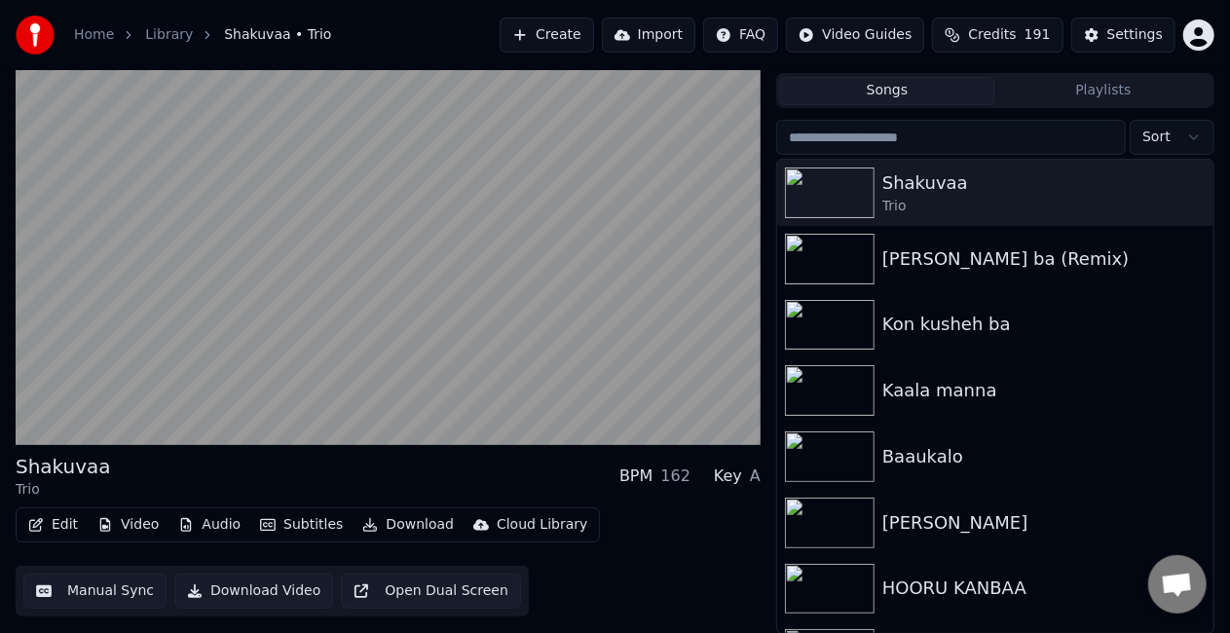
click at [84, 592] on button "Manual Sync" at bounding box center [94, 590] width 143 height 35
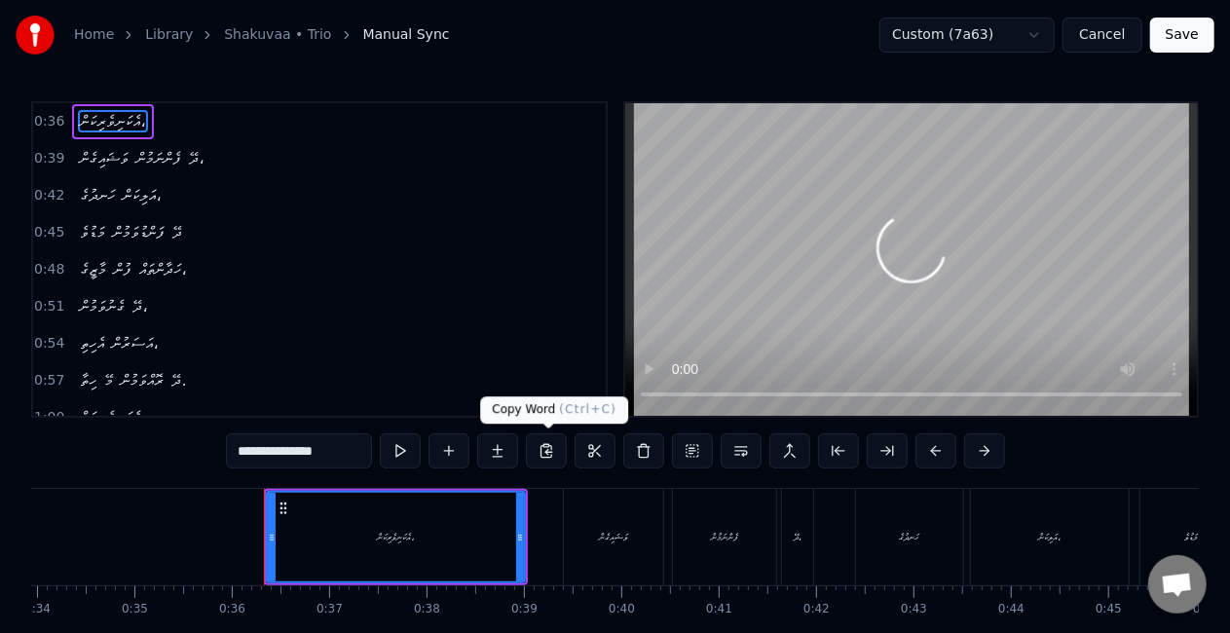
scroll to position [0, 3440]
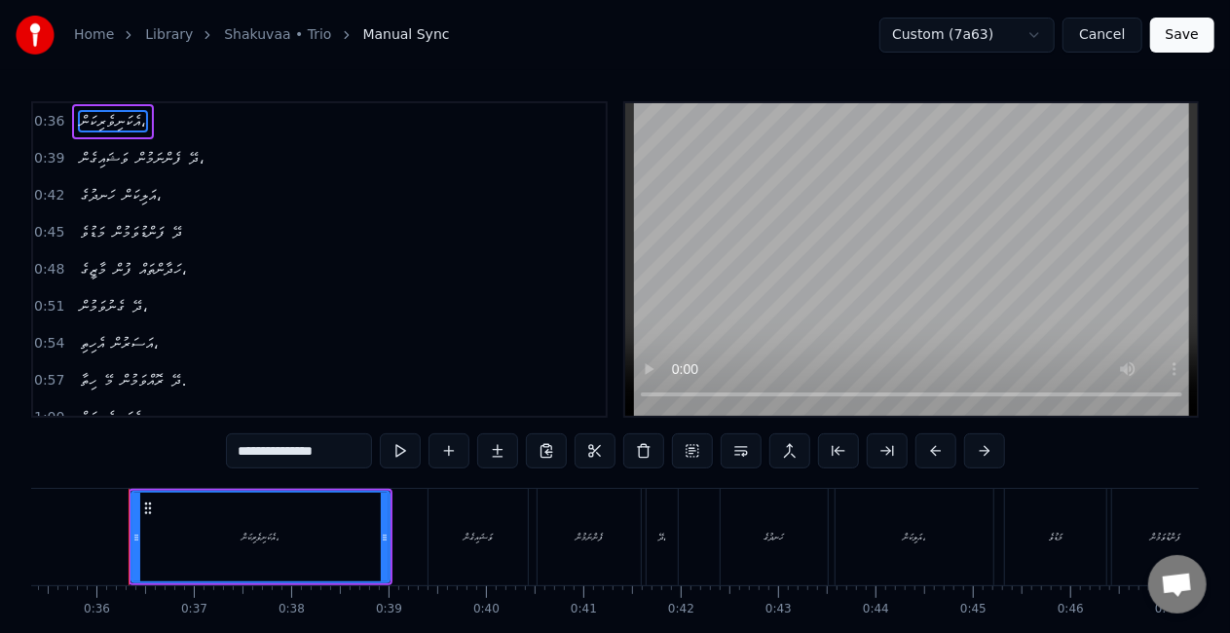
click at [469, 563] on div "ވަޝައިގެން" at bounding box center [477, 537] width 99 height 96
type input "**********"
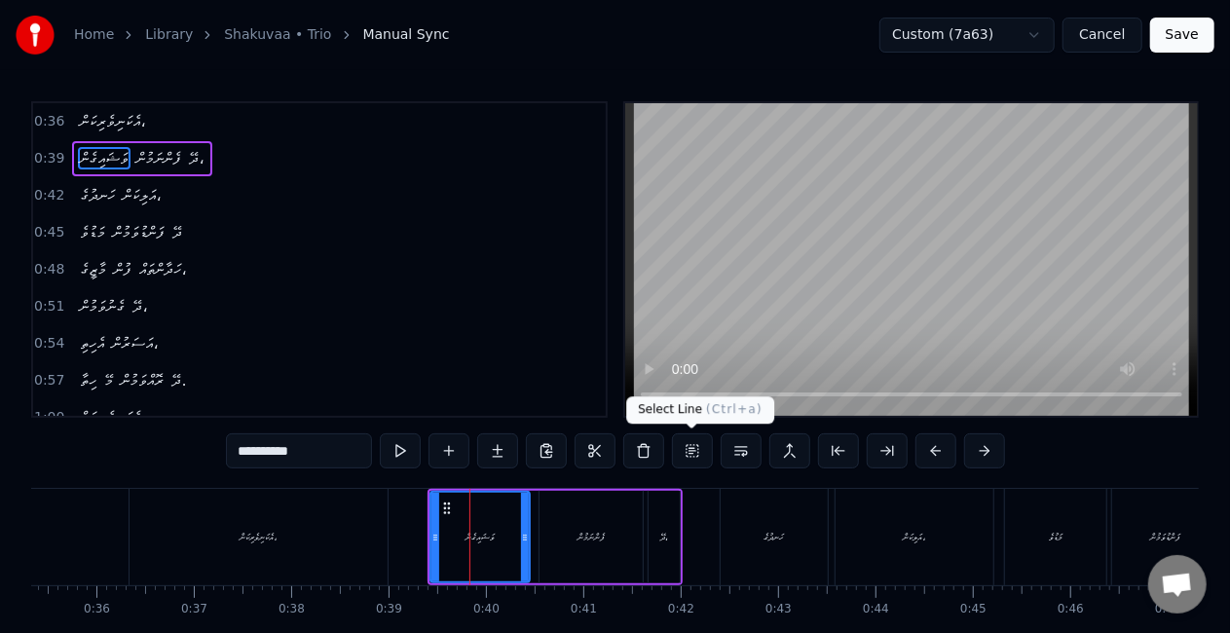
click at [687, 449] on button at bounding box center [692, 450] width 41 height 35
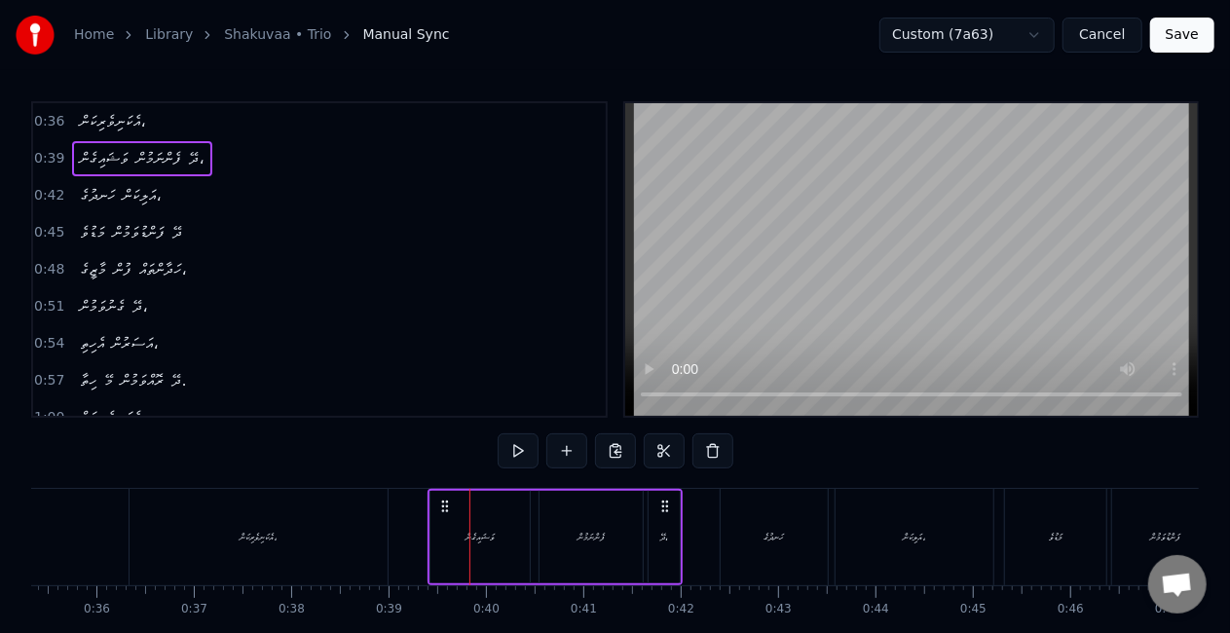
click at [228, 546] on div "އެކަނިވެރިކަން،" at bounding box center [258, 537] width 258 height 96
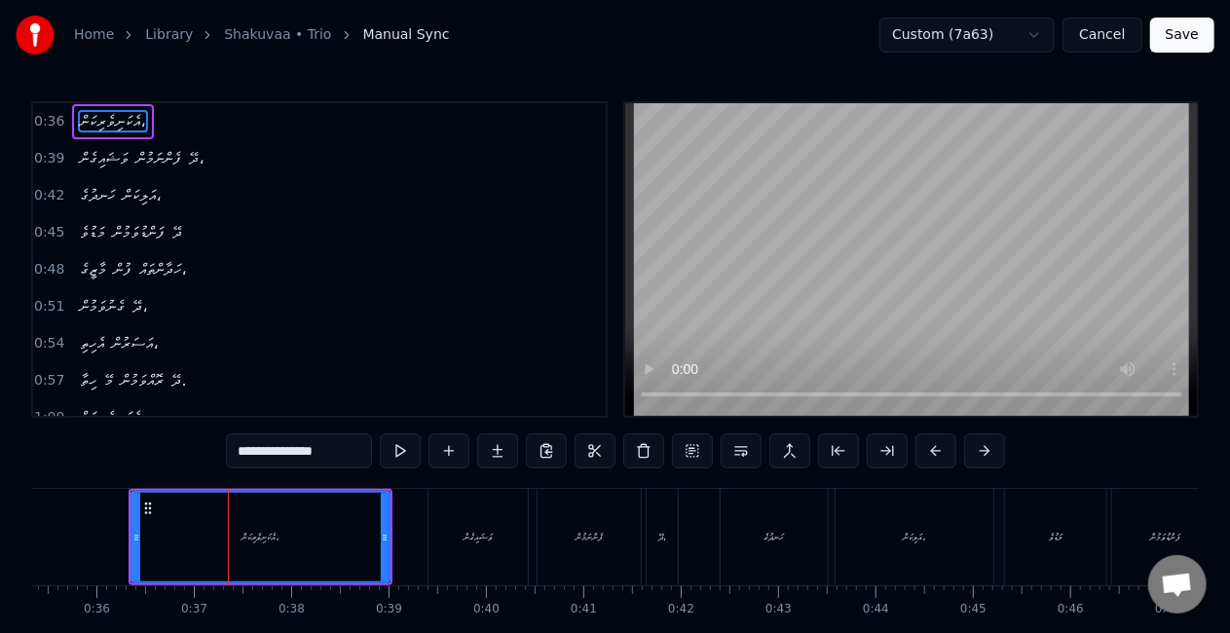
click at [447, 537] on div "ވަޝައިގެން" at bounding box center [477, 537] width 99 height 96
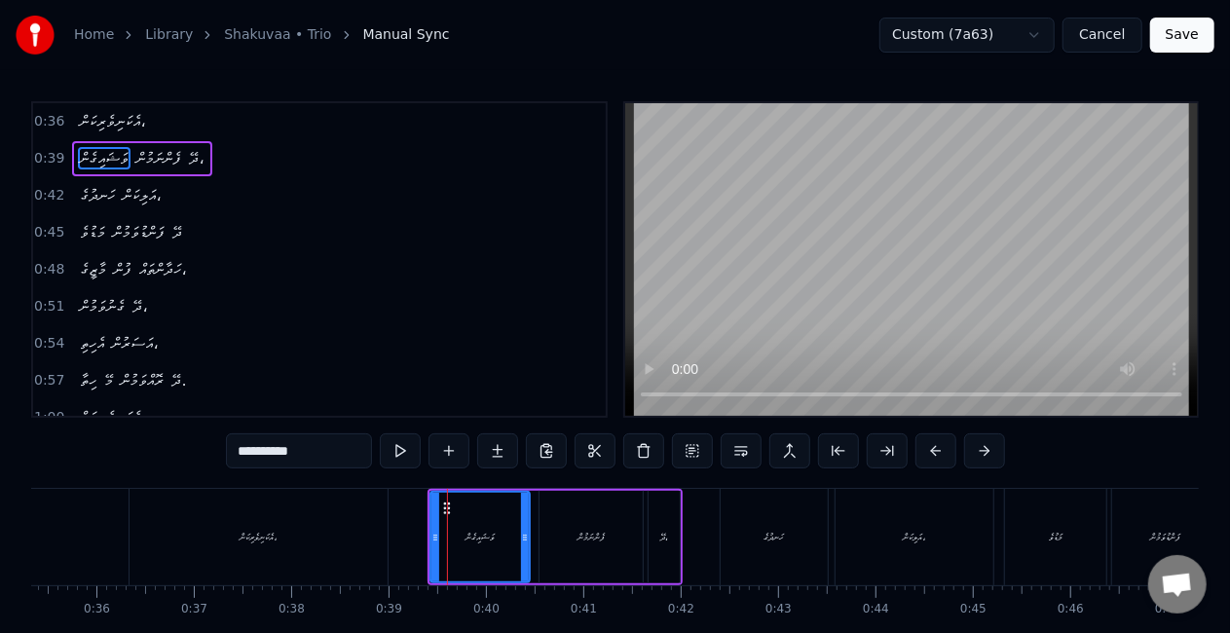
click at [365, 536] on div "އެކަނިވެރިކަން،" at bounding box center [258, 537] width 258 height 96
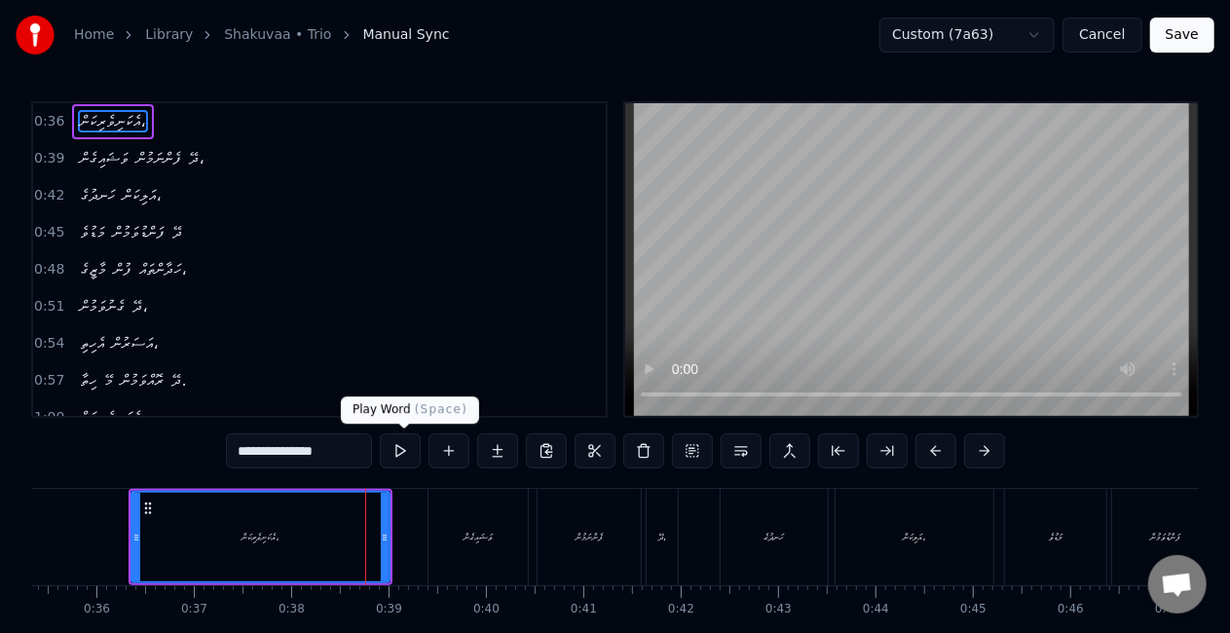
click at [408, 442] on button at bounding box center [400, 450] width 41 height 35
click at [452, 536] on div "ވަޝައިގެން" at bounding box center [477, 537] width 99 height 96
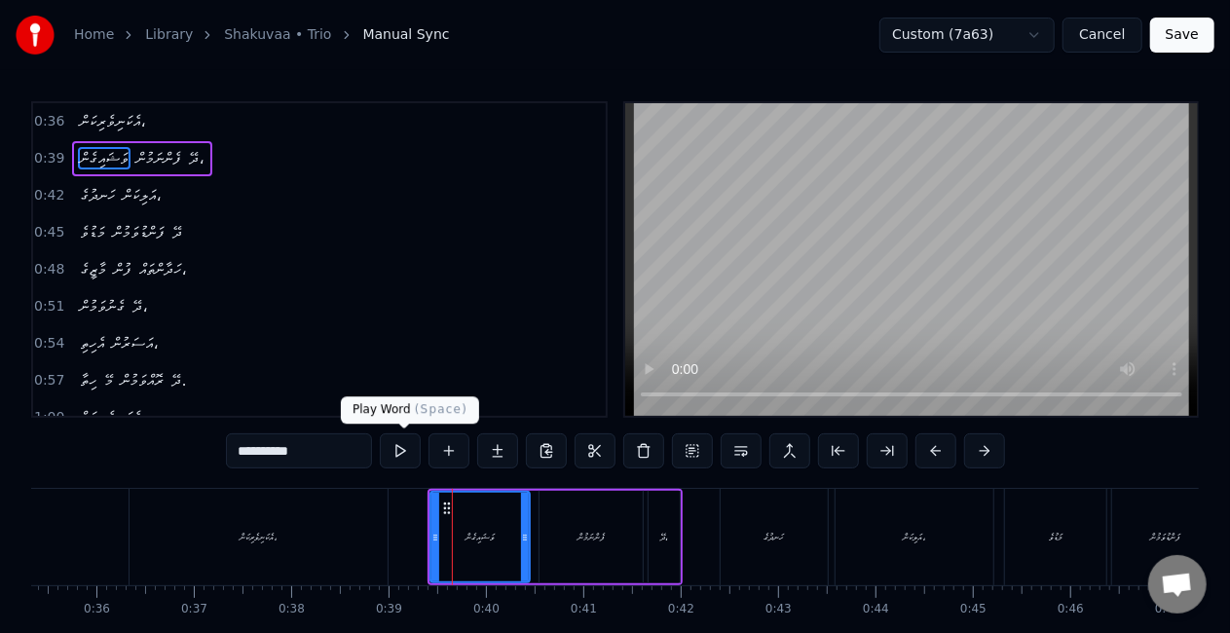
click at [405, 448] on button at bounding box center [400, 450] width 41 height 35
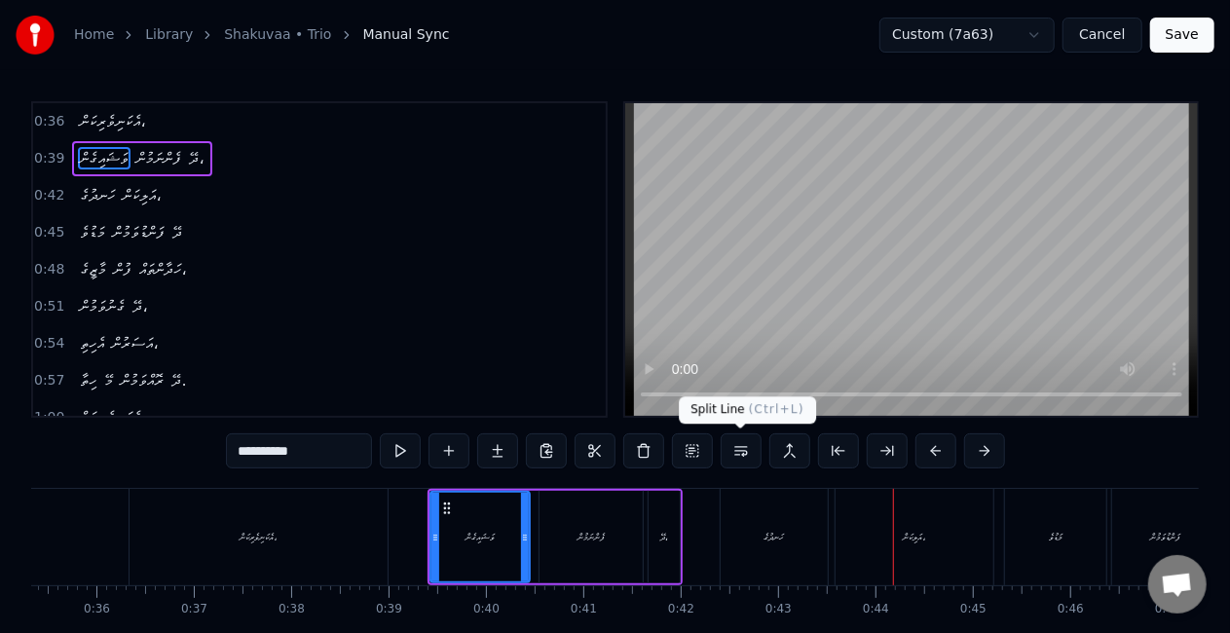
click at [776, 547] on div "ހަނދުގެ" at bounding box center [774, 537] width 107 height 96
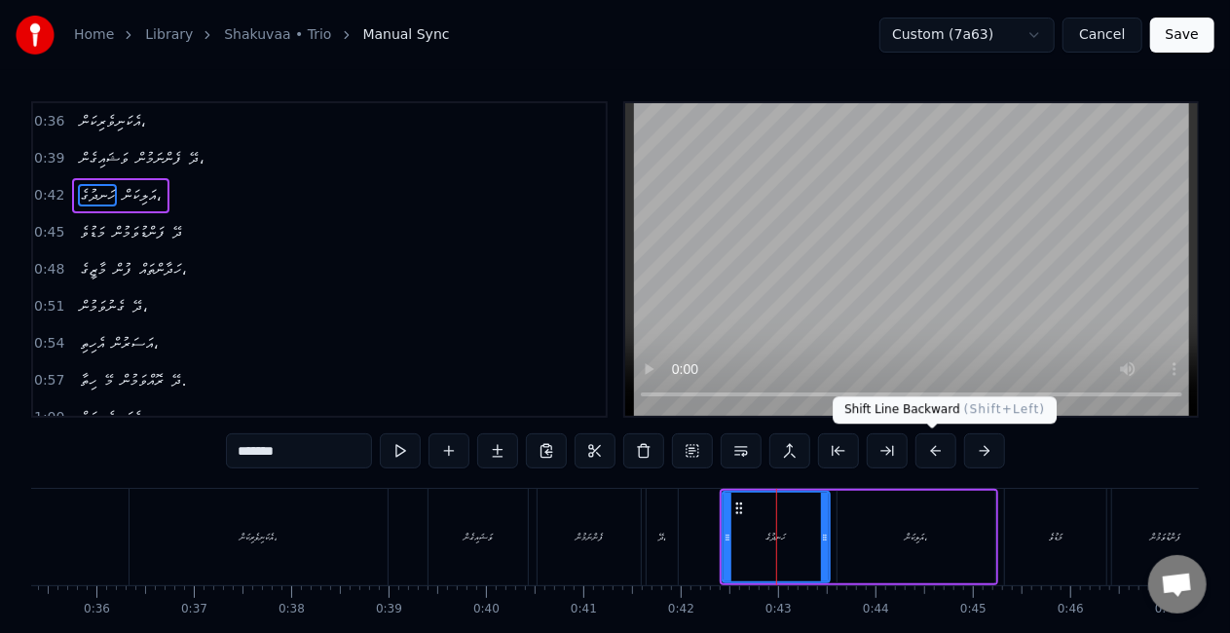
click at [923, 448] on button at bounding box center [935, 450] width 41 height 35
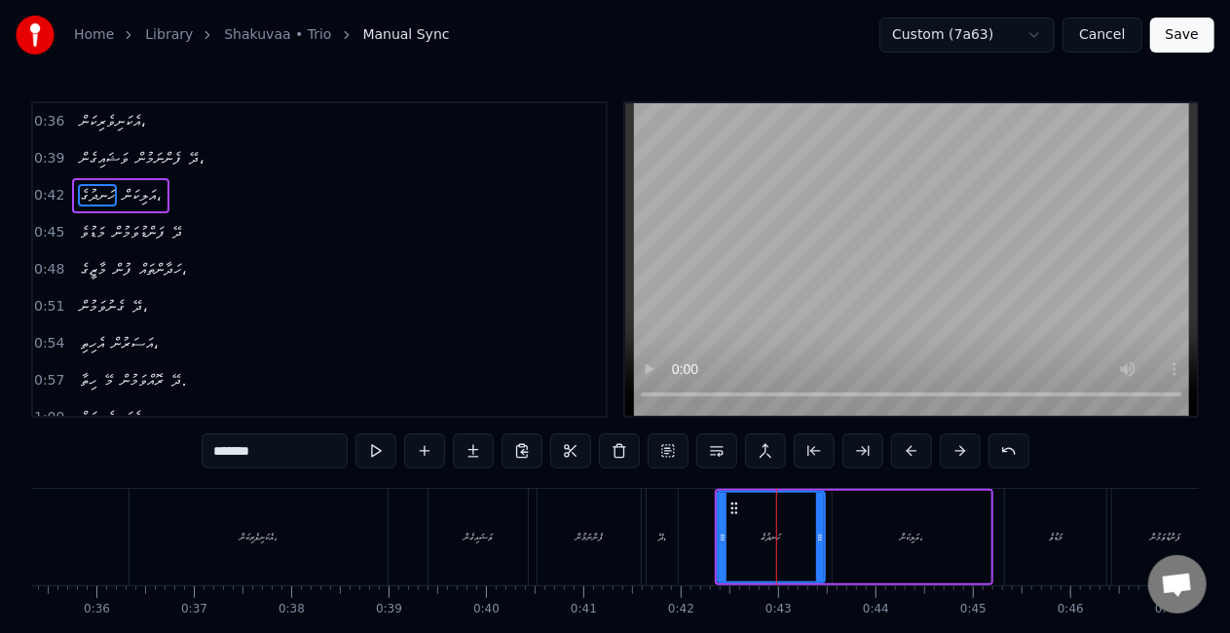
click at [923, 448] on button at bounding box center [911, 450] width 41 height 35
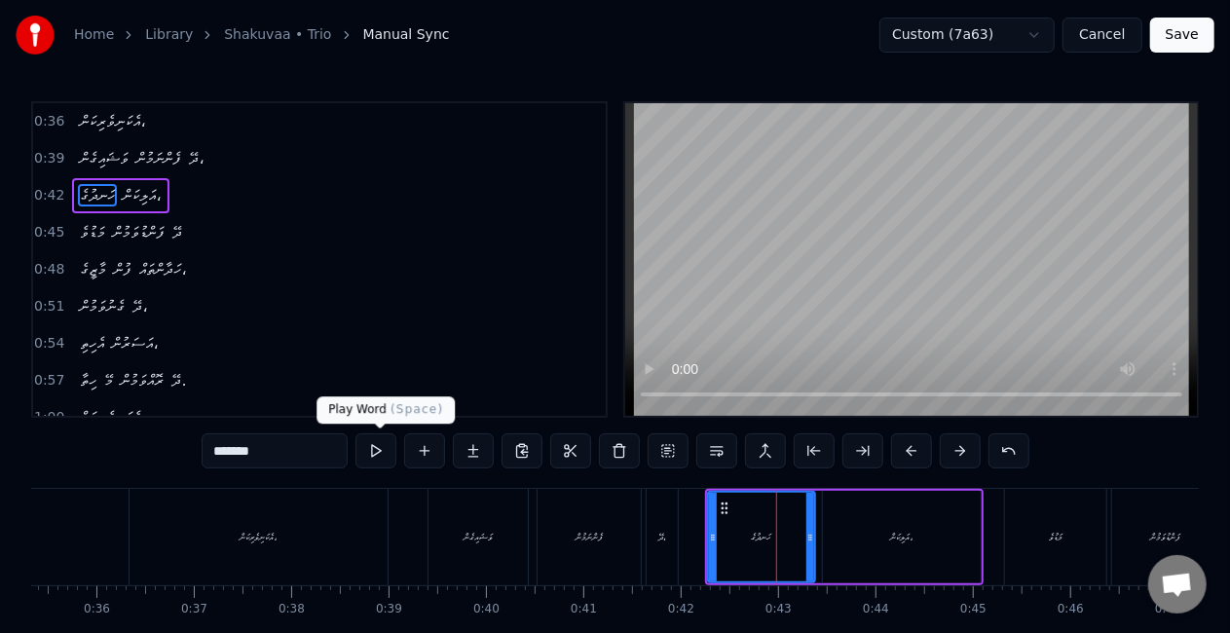
click at [372, 450] on button at bounding box center [375, 450] width 41 height 35
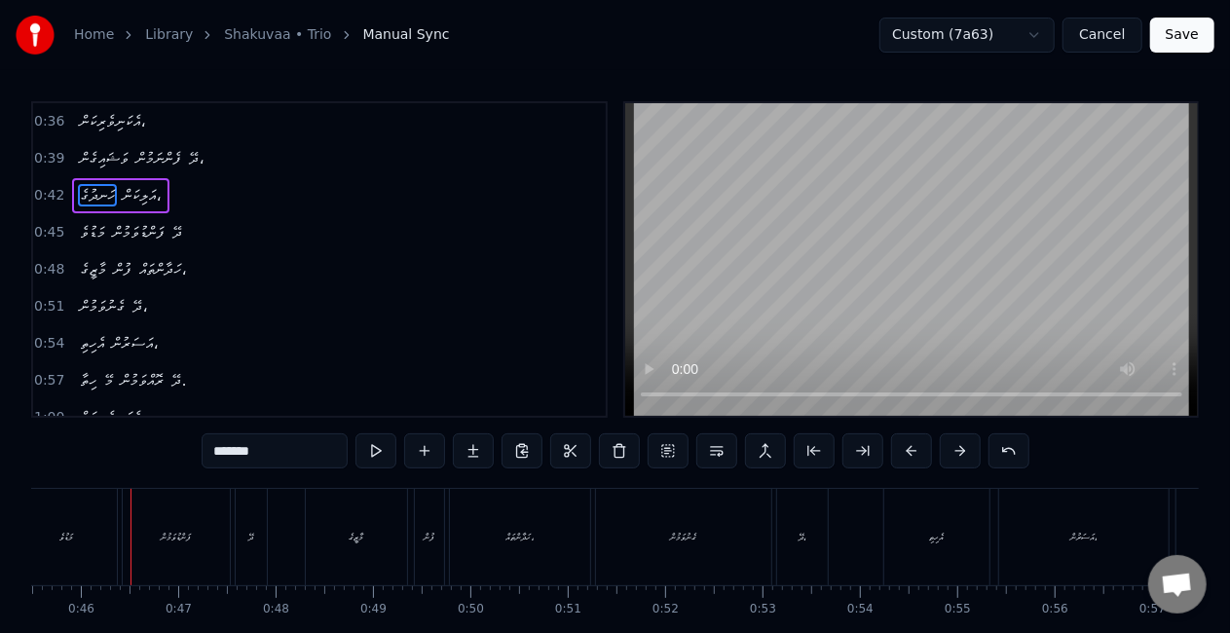
scroll to position [0, 4430]
click at [49, 561] on div "މަޑުވެ" at bounding box center [65, 537] width 101 height 96
type input "******"
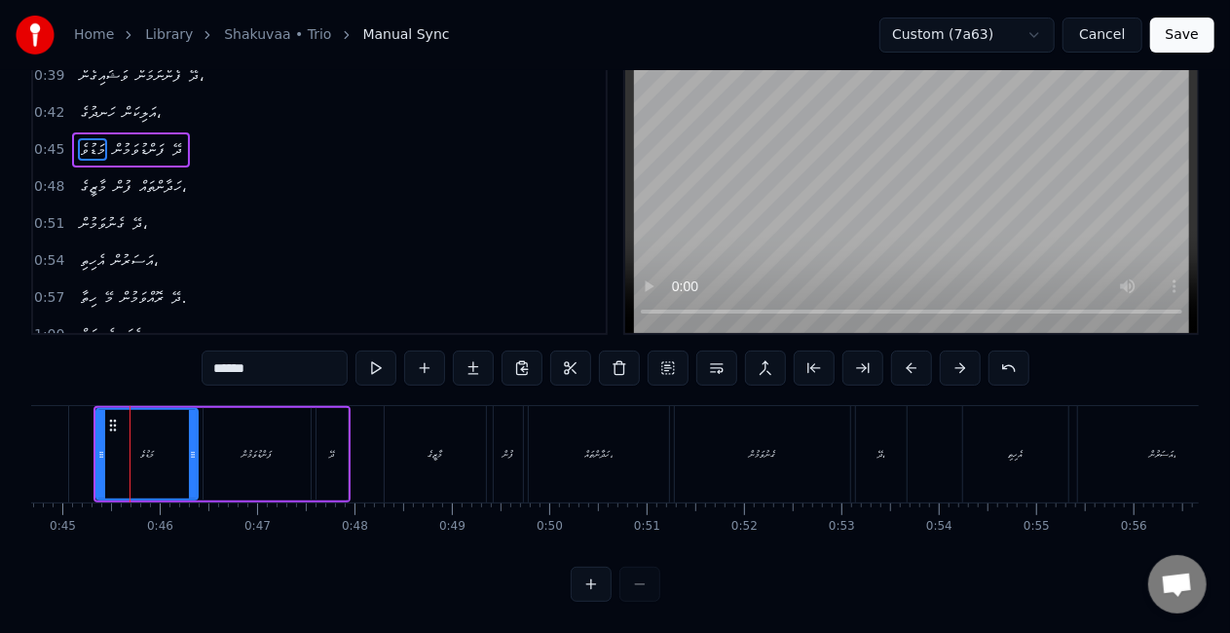
scroll to position [99, 0]
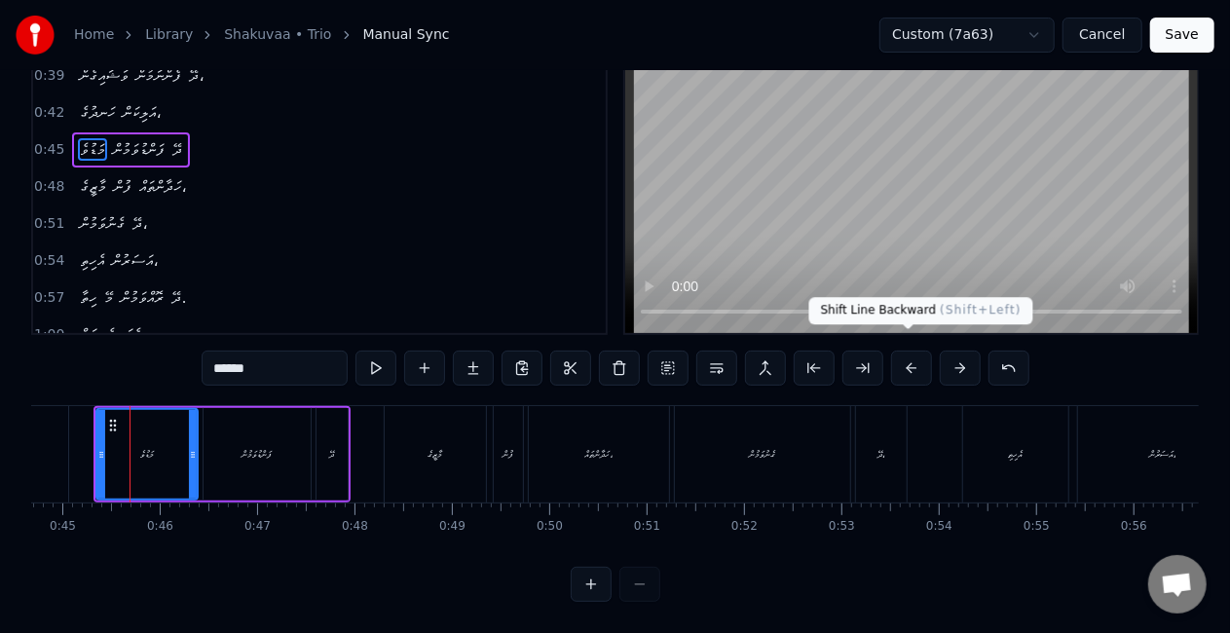
click at [914, 351] on button at bounding box center [911, 368] width 41 height 35
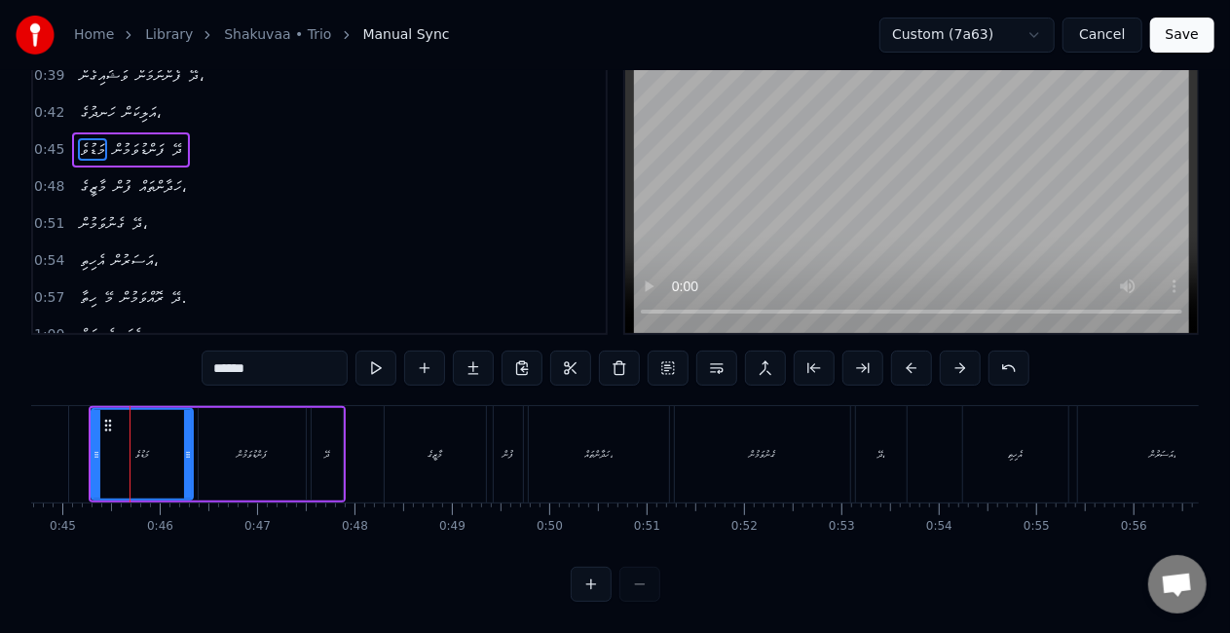
click at [914, 351] on button at bounding box center [911, 368] width 41 height 35
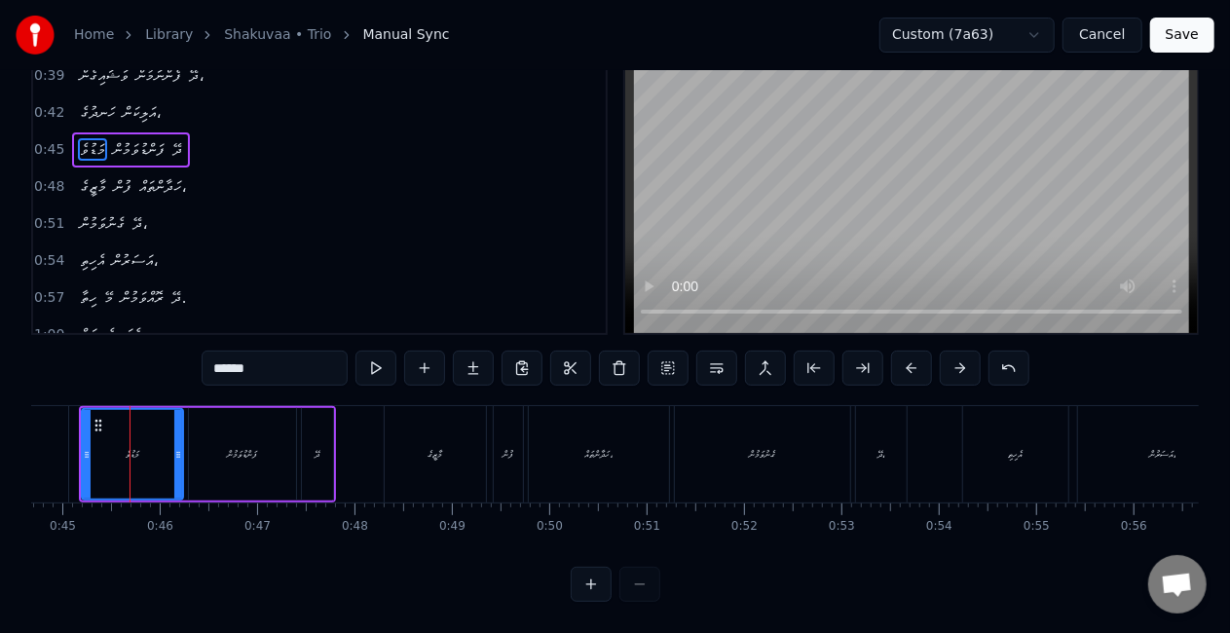
click at [914, 351] on button at bounding box center [911, 368] width 41 height 35
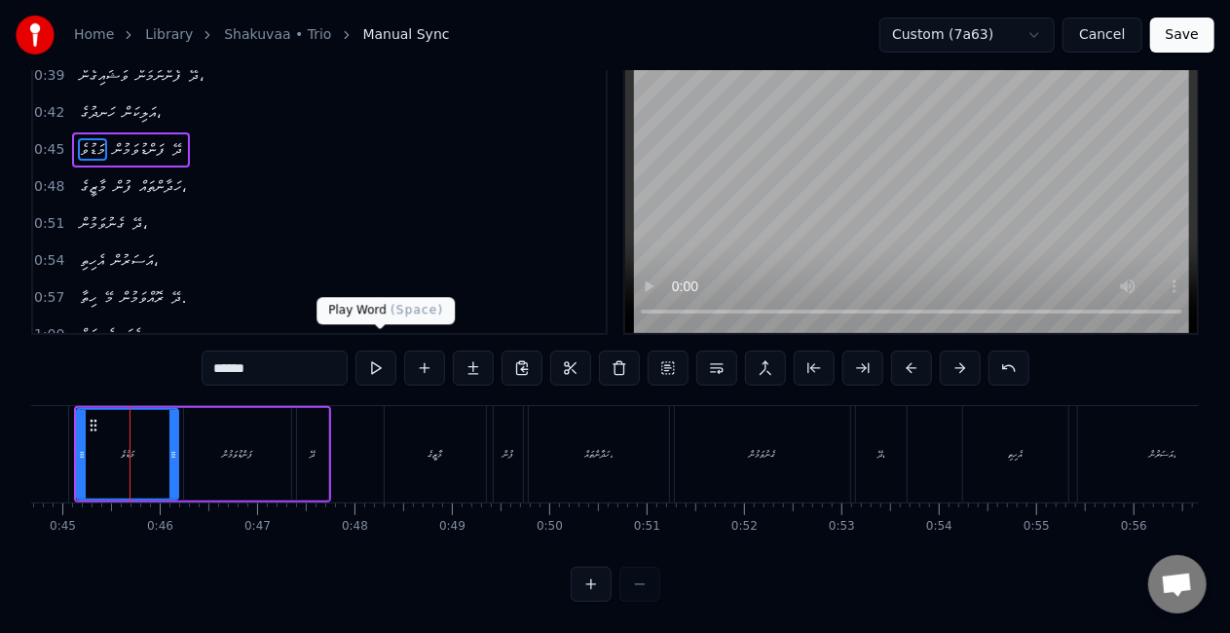
click at [375, 351] on button at bounding box center [375, 368] width 41 height 35
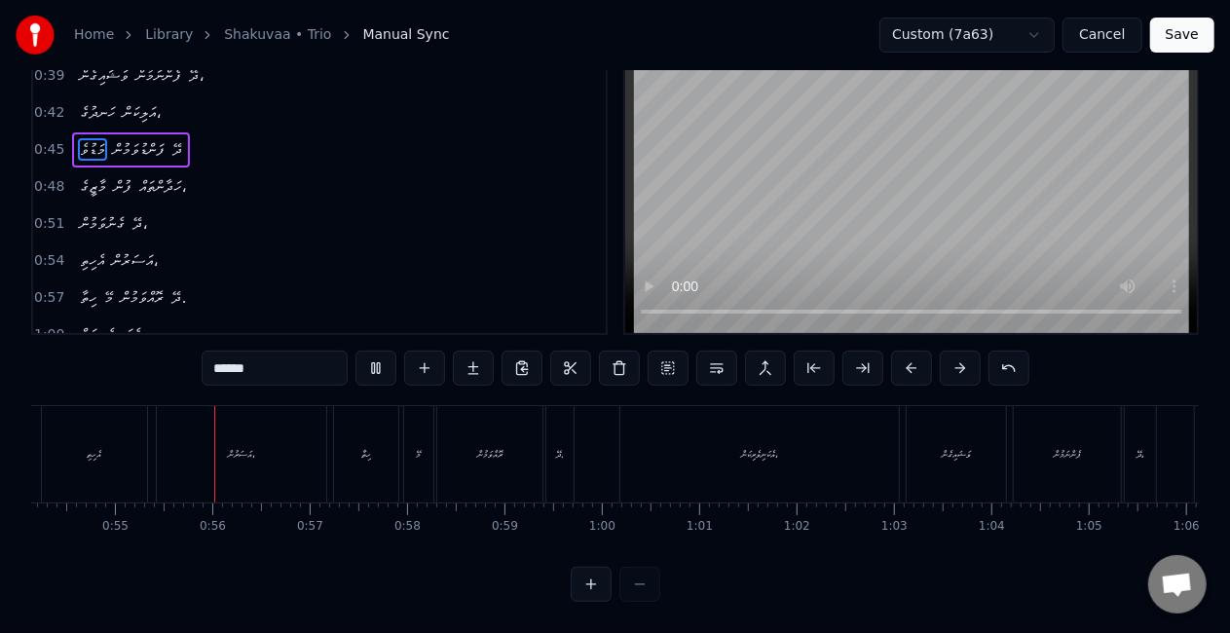
scroll to position [0, 5294]
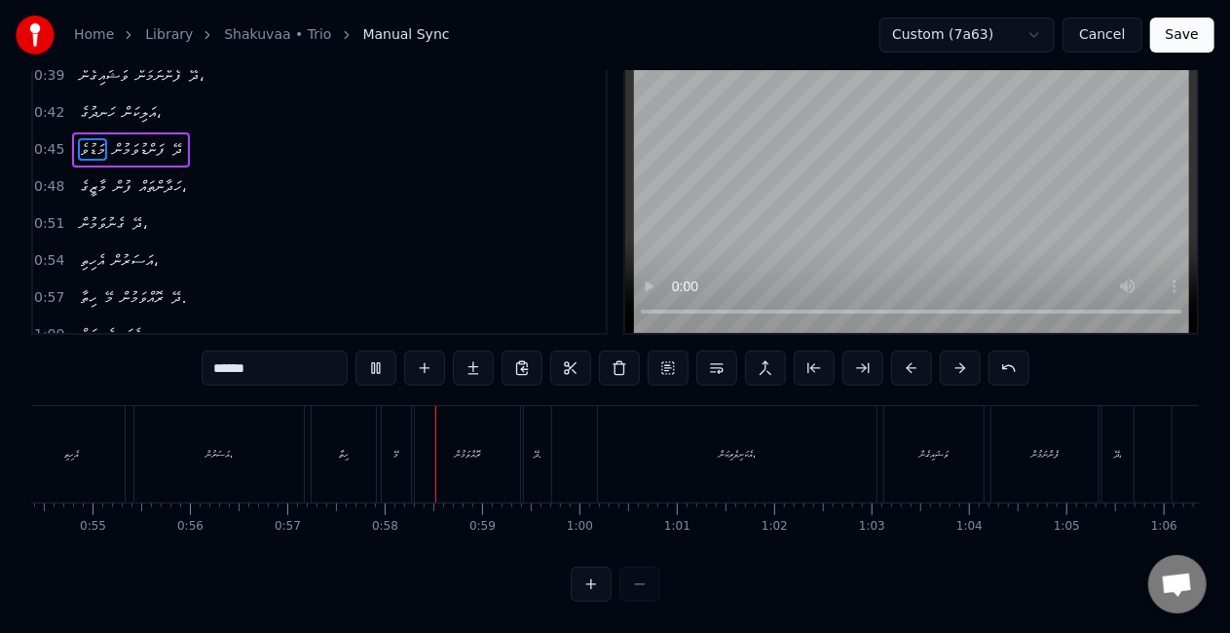
click at [1161, 43] on button "Save" at bounding box center [1182, 35] width 64 height 35
